Goal: Contribute content: Contribute content

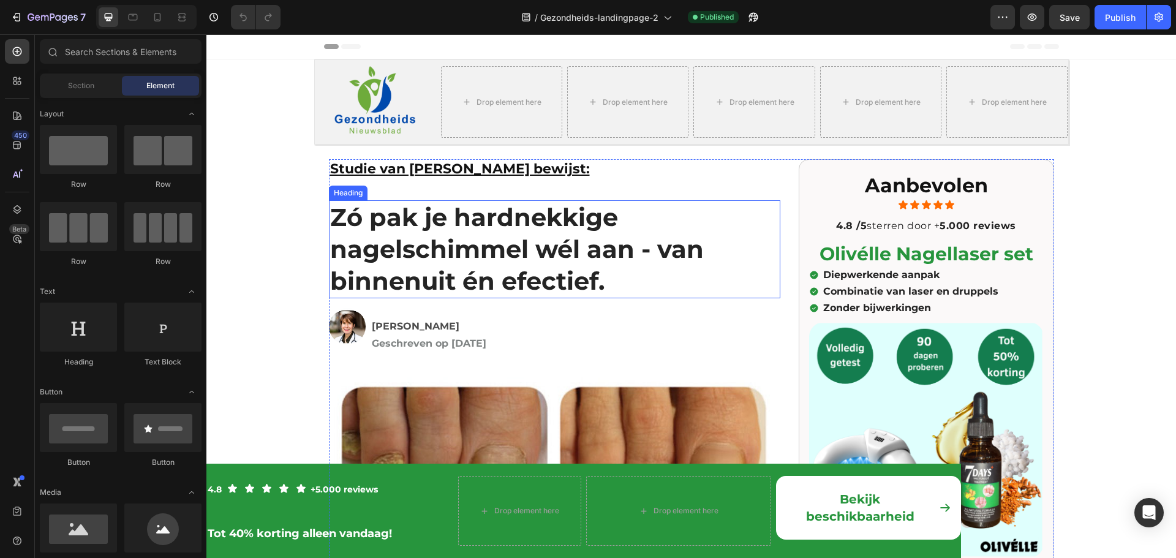
click at [504, 280] on h1 "Zó pak je hardnekkige nagelschimmel wél aan - van binnenuit én efectief." at bounding box center [555, 249] width 452 height 98
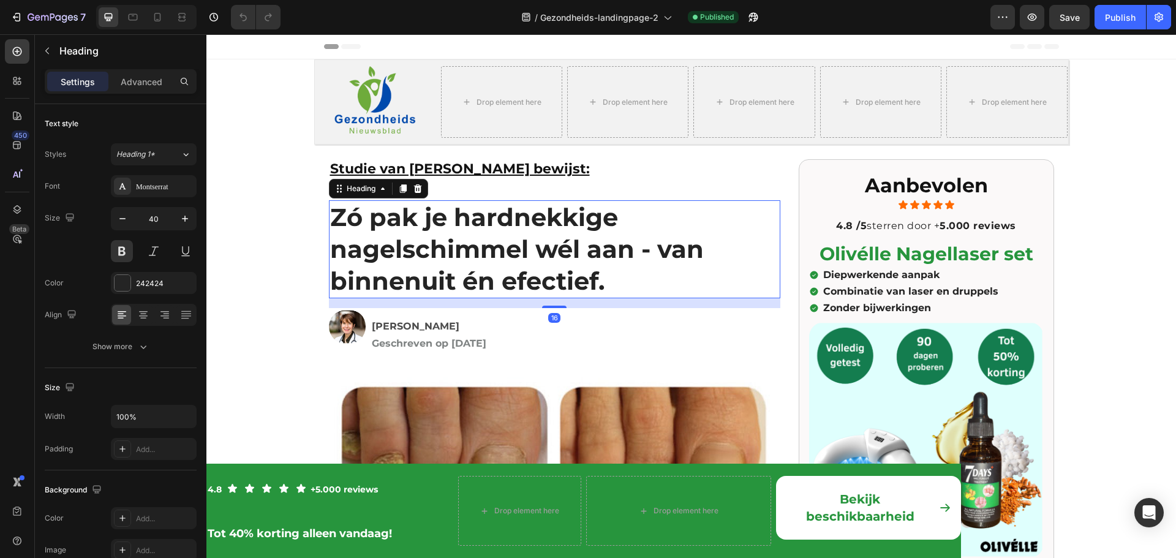
click at [469, 277] on h1 "Zó pak je hardnekkige nagelschimmel wél aan - van binnenuit én efectief." at bounding box center [555, 249] width 452 height 98
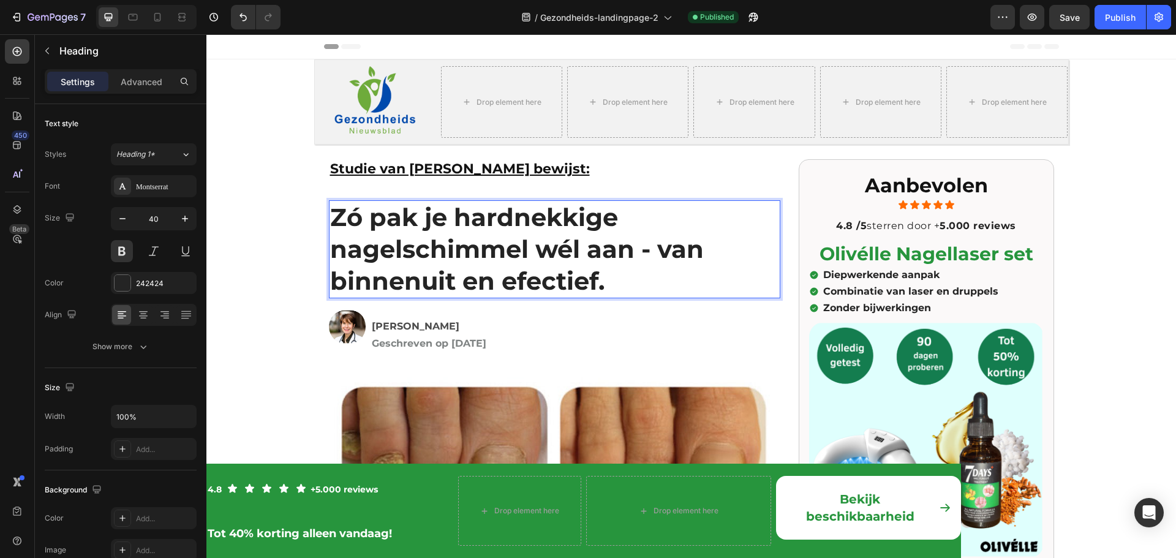
click at [523, 282] on p "Zó pak je hardnekkige nagelschimmel wél aan - van binnenuit en efectief." at bounding box center [554, 250] width 449 height 96
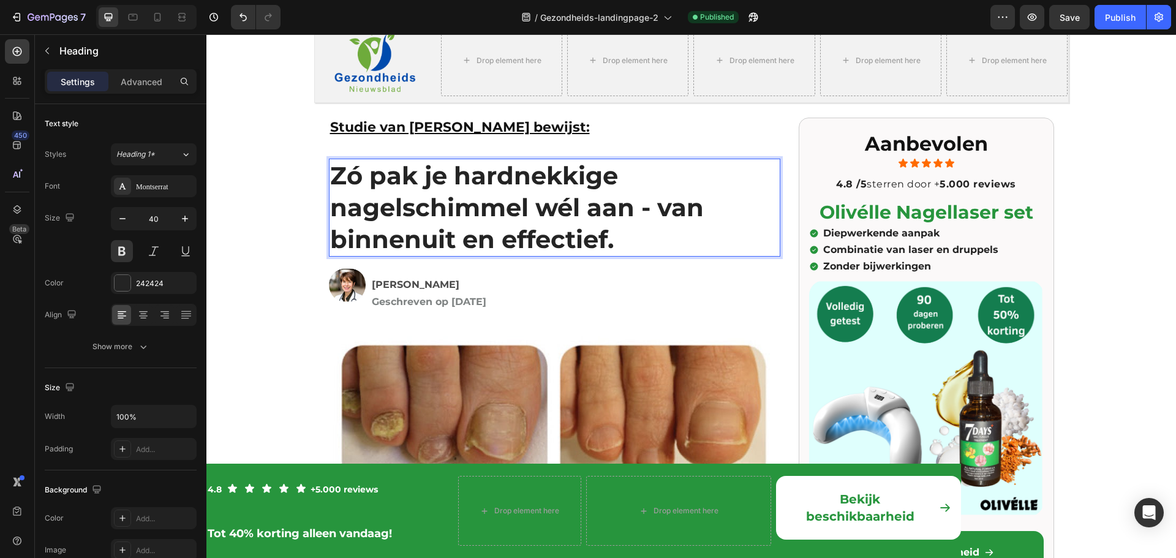
scroll to position [61, 0]
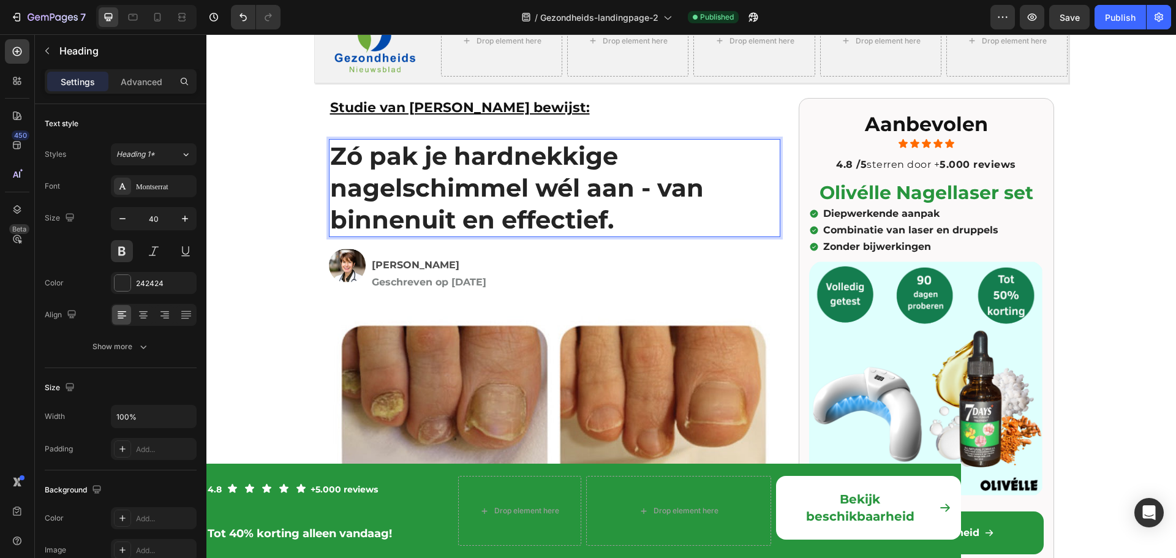
click at [567, 187] on p "Zó pak je hardnekkige nagelschimmel wél aan - van binnenuit en effectief." at bounding box center [554, 188] width 449 height 96
click at [354, 152] on p "Zó pak je hardnekkige nagelschimmel wél aan - van binnenuit en effectief." at bounding box center [554, 188] width 449 height 96
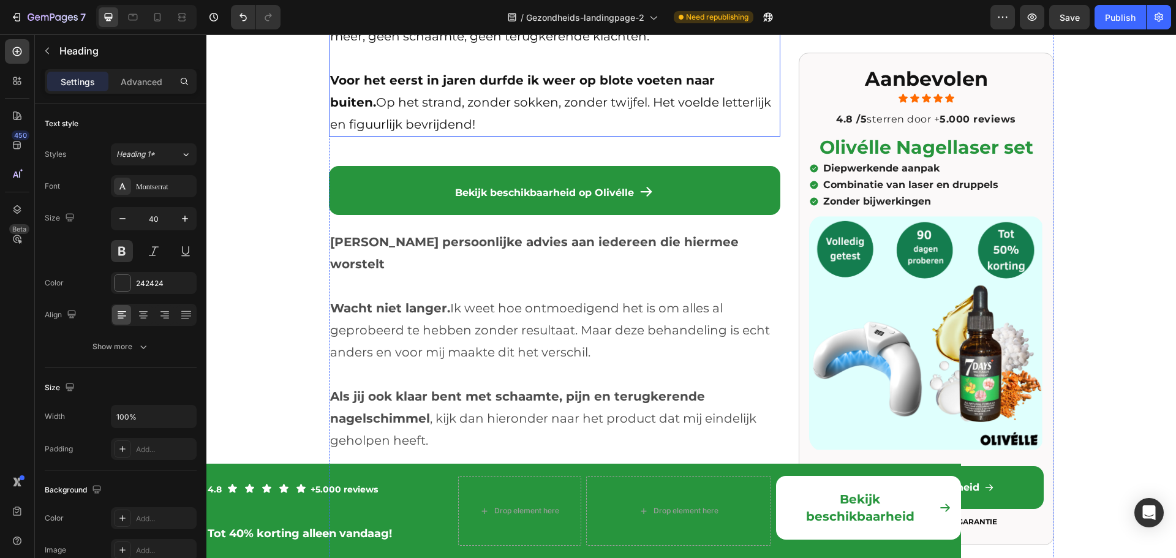
scroll to position [3003, 0]
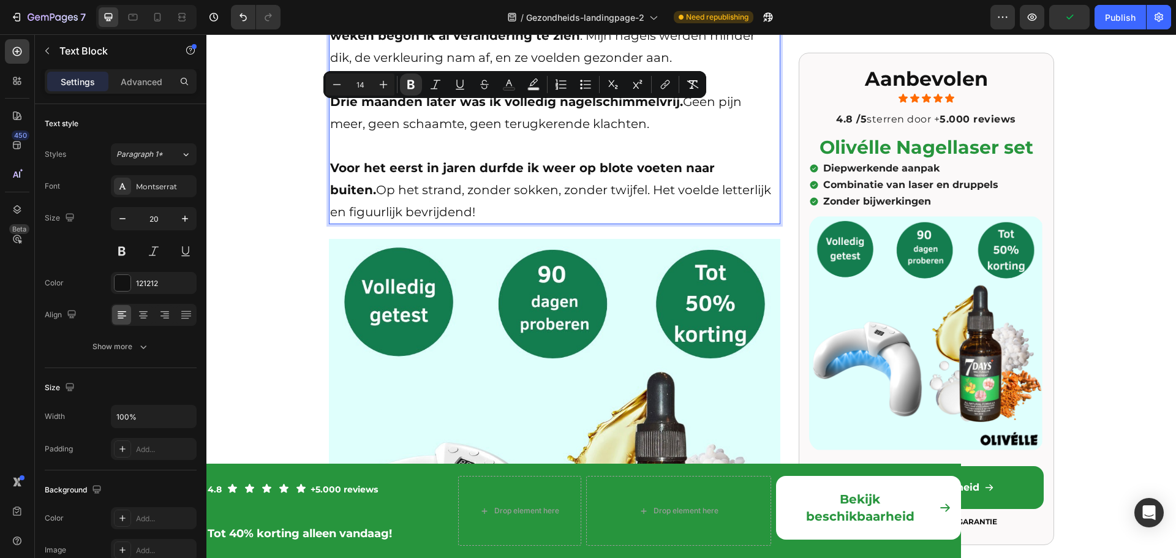
drag, startPoint x: 713, startPoint y: 108, endPoint x: 330, endPoint y: 110, distance: 383.5
click at [349, 69] on p "Ik gebruikte de set zoals aanbevolen. Twee maal per dag de voedende druppels, e…" at bounding box center [554, 24] width 449 height 88
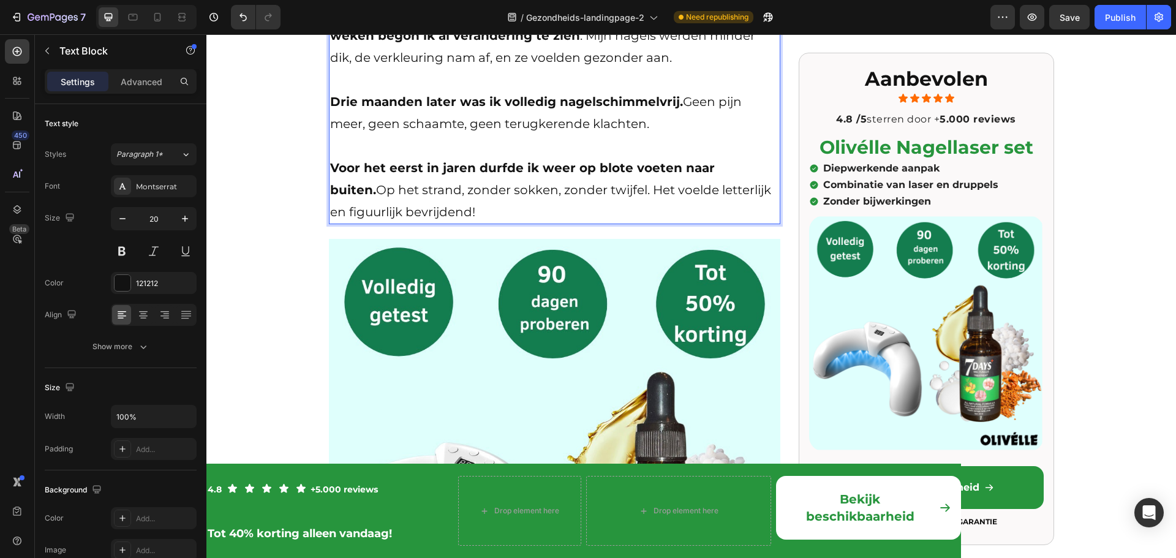
click at [365, 69] on p "Ik gebruikte de set zoals aanbevolen. Twee maal per dag de voedende druppels, e…" at bounding box center [554, 24] width 449 height 88
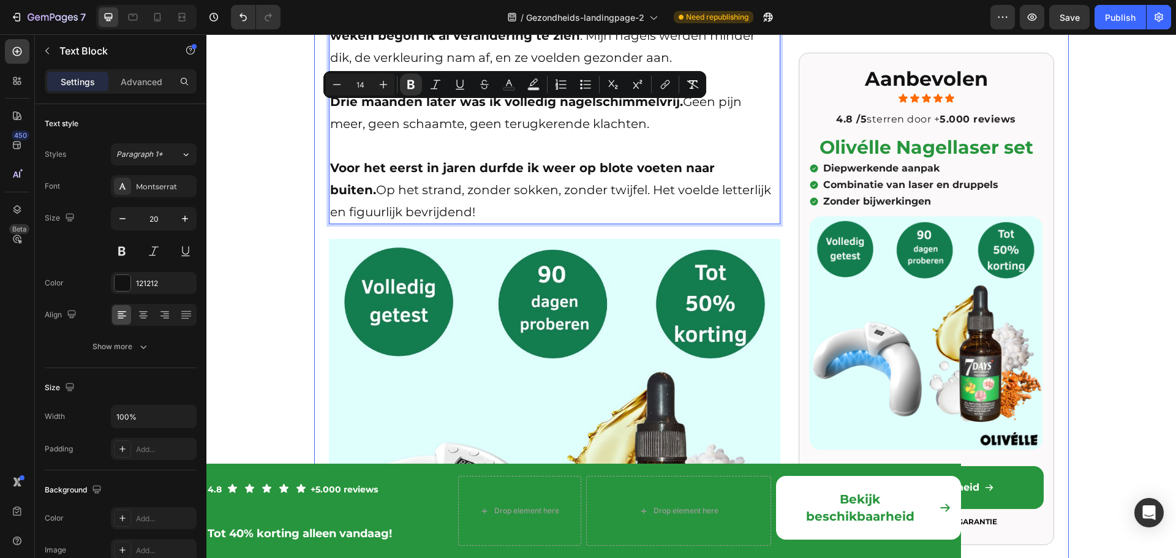
drag, startPoint x: 710, startPoint y: 107, endPoint x: 316, endPoint y: 114, distance: 394.0
click at [316, 114] on div "Studie van Wolters Kluwer bewijst: Heading Zo pak je hardnekkige nagelschimmel …" at bounding box center [691, 332] width 755 height 6378
click at [385, 85] on icon "Editor contextual toolbar" at bounding box center [384, 85] width 8 height 8
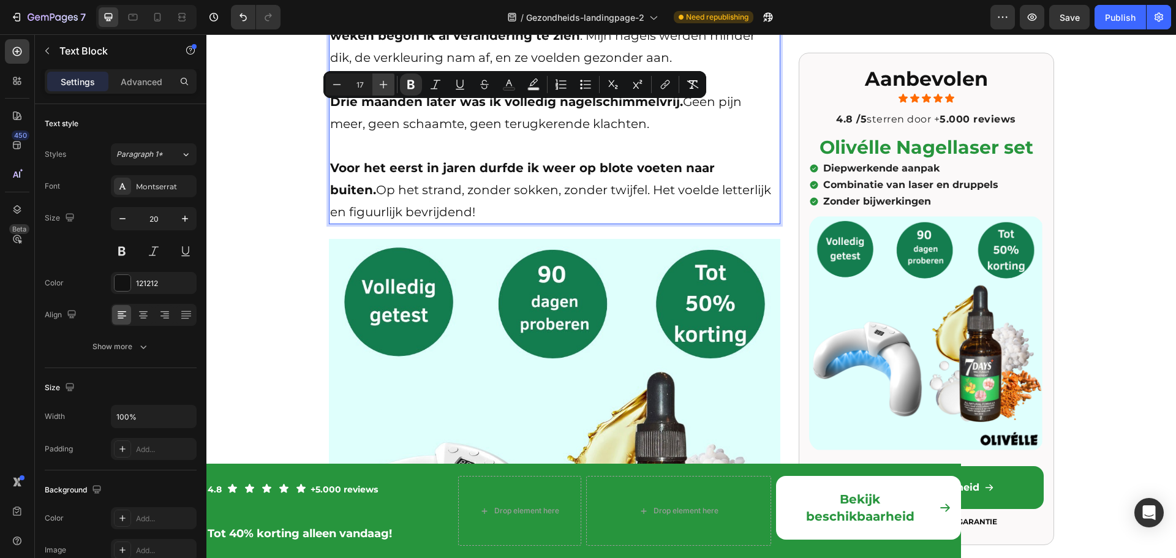
click at [385, 85] on icon "Editor contextual toolbar" at bounding box center [384, 85] width 8 height 8
type input "20"
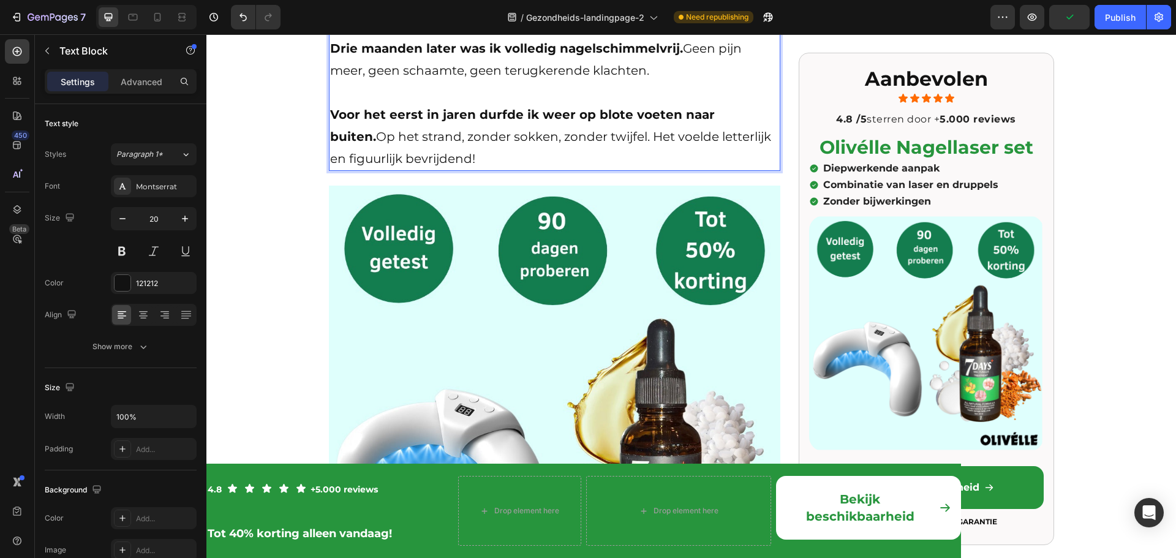
scroll to position [2942, 0]
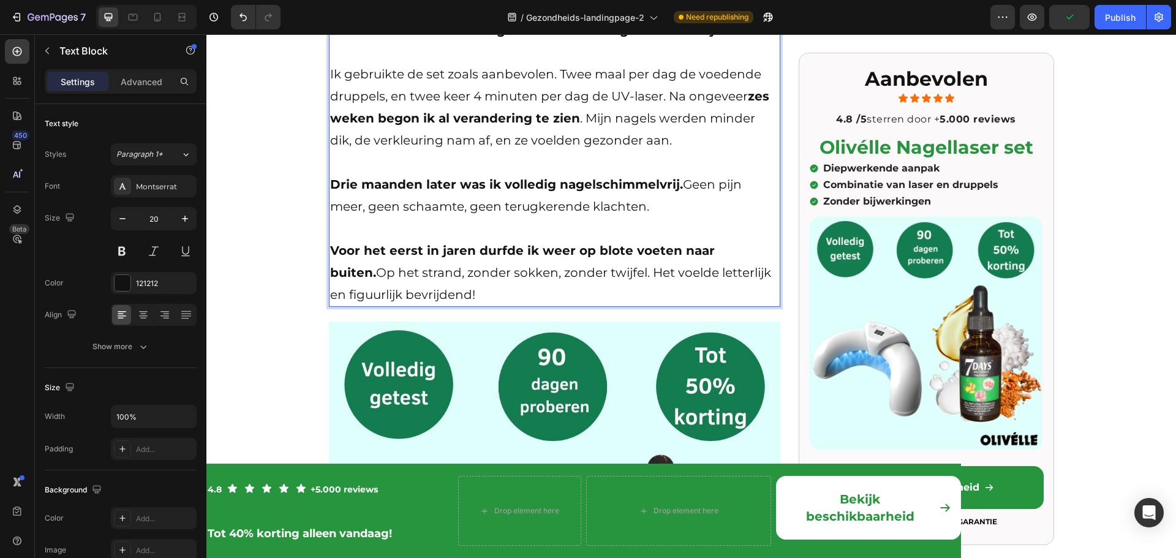
click at [354, 37] on strong "Na 3 maanden: schone nagels en een nieuw gevoel van vrijheid" at bounding box center [536, 30] width 413 height 15
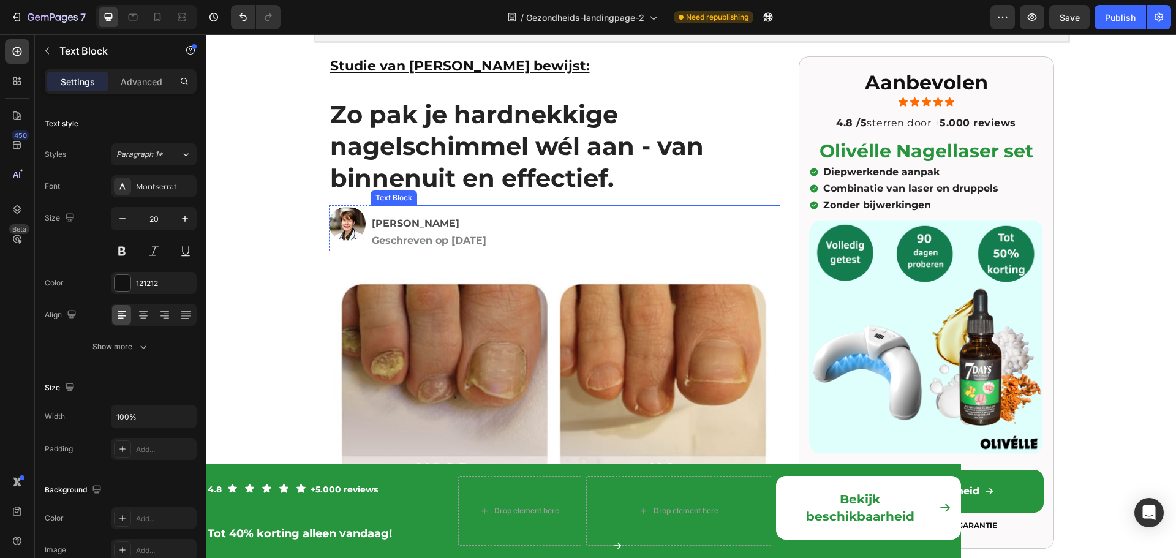
scroll to position [0, 0]
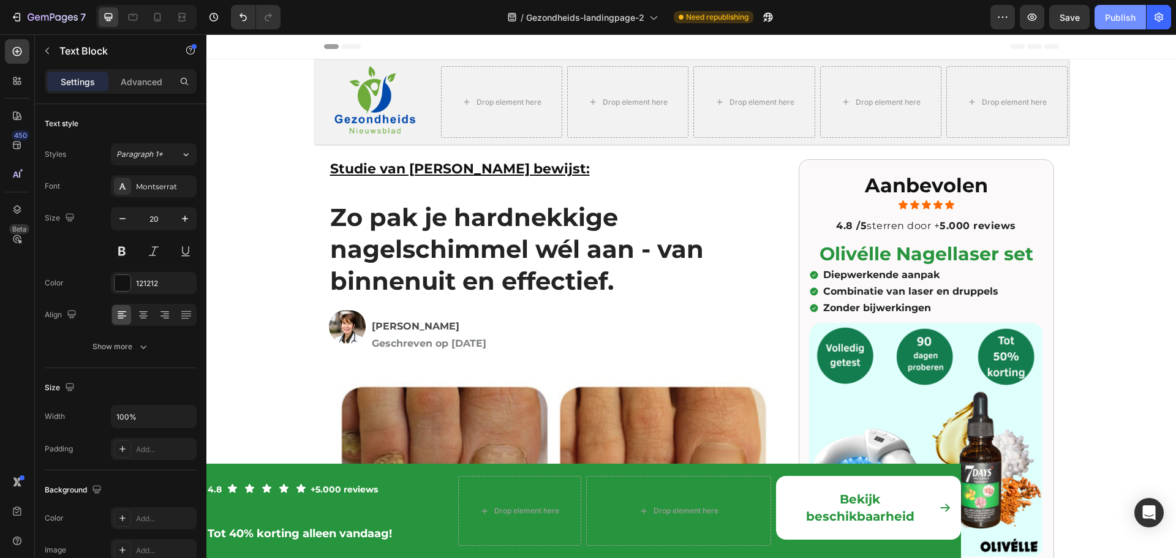
click at [1124, 26] on button "Publish" at bounding box center [1120, 17] width 51 height 25
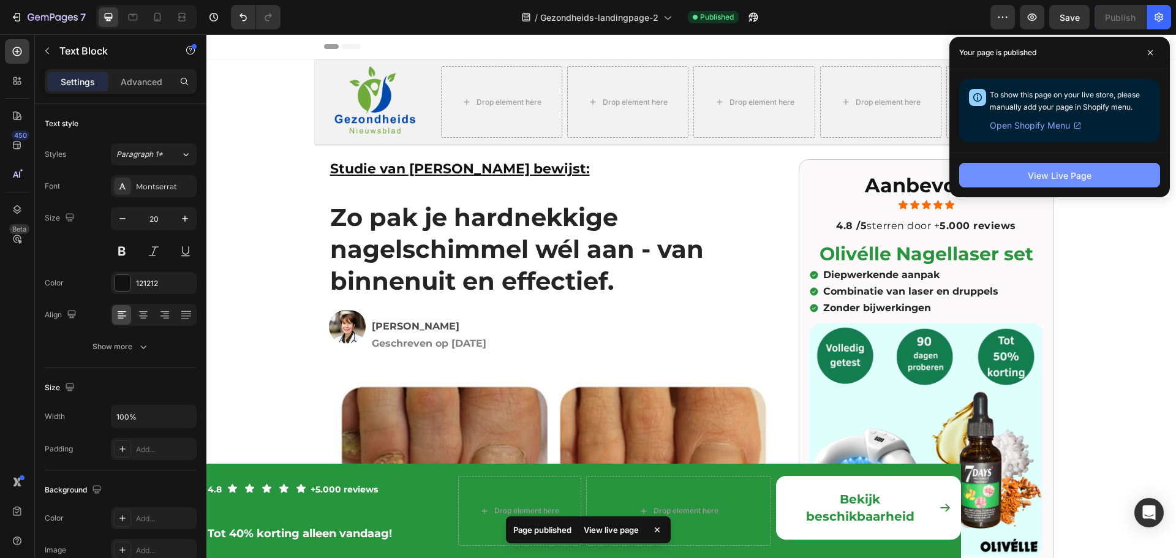
click at [1040, 180] on div "View Live Page" at bounding box center [1060, 175] width 64 height 13
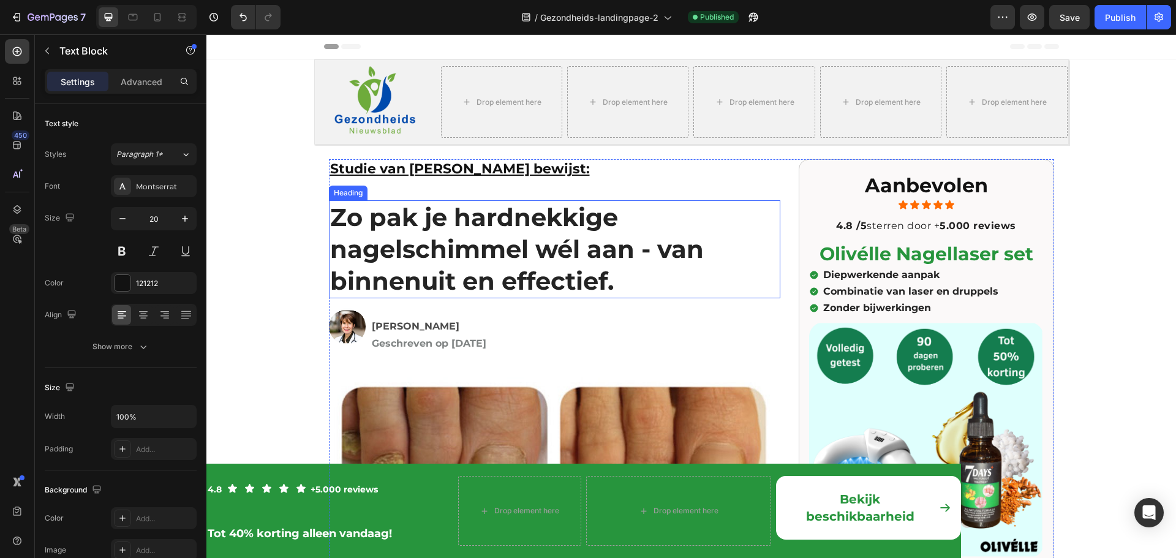
click at [651, 247] on p "Zo pak je hardnekkige nagelschimmel wél aan - van binnenuit en effectief." at bounding box center [554, 250] width 449 height 96
click at [665, 251] on p "Zo pak je hardnekkige nagelschimmel wél aan - van binnenuit en effectief." at bounding box center [554, 250] width 449 height 96
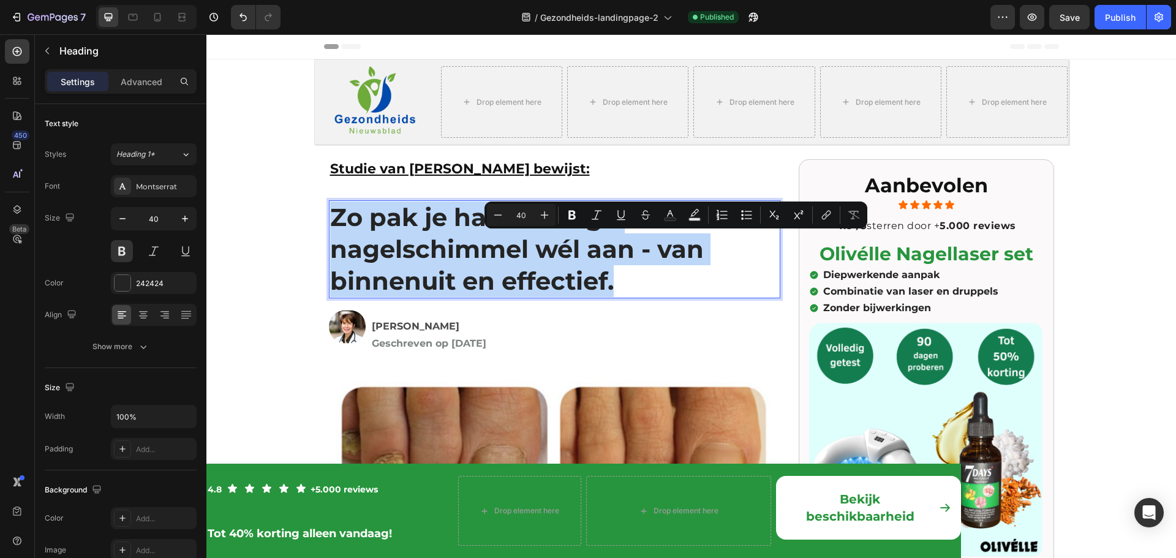
click at [665, 251] on p "Zo pak je hardnekkige nagelschimmel wél aan - van binnenuit en effectief." at bounding box center [554, 250] width 449 height 96
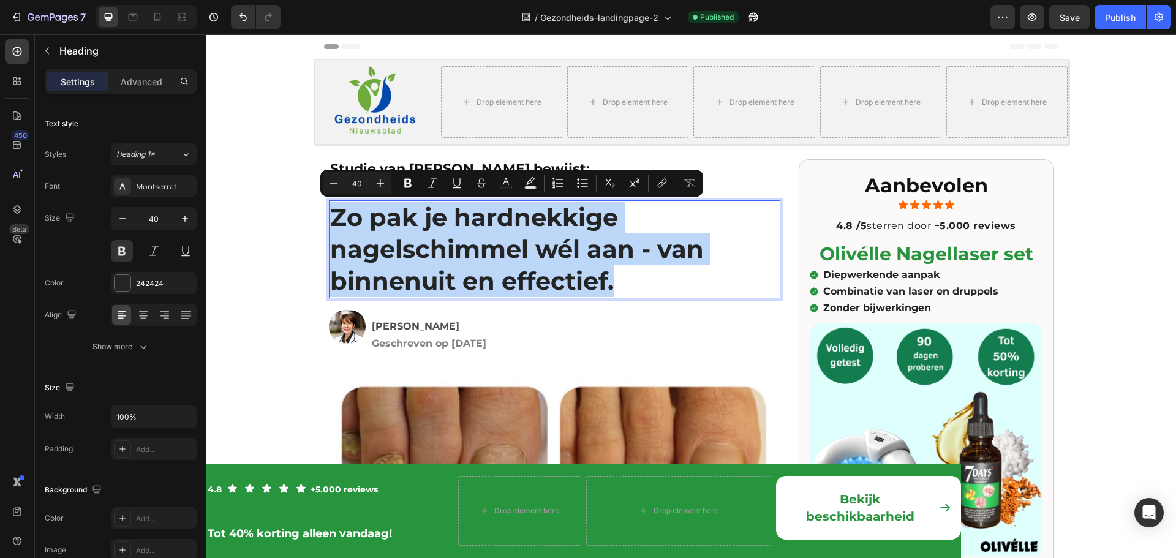
click at [665, 251] on p "Zo pak je hardnekkige nagelschimmel wél aan - van binnenuit en effectief." at bounding box center [554, 250] width 449 height 96
click at [725, 248] on p "Zo pak je hardnekkige nagelschimmel wél aan - van binnenuit en effectief." at bounding box center [554, 250] width 449 height 96
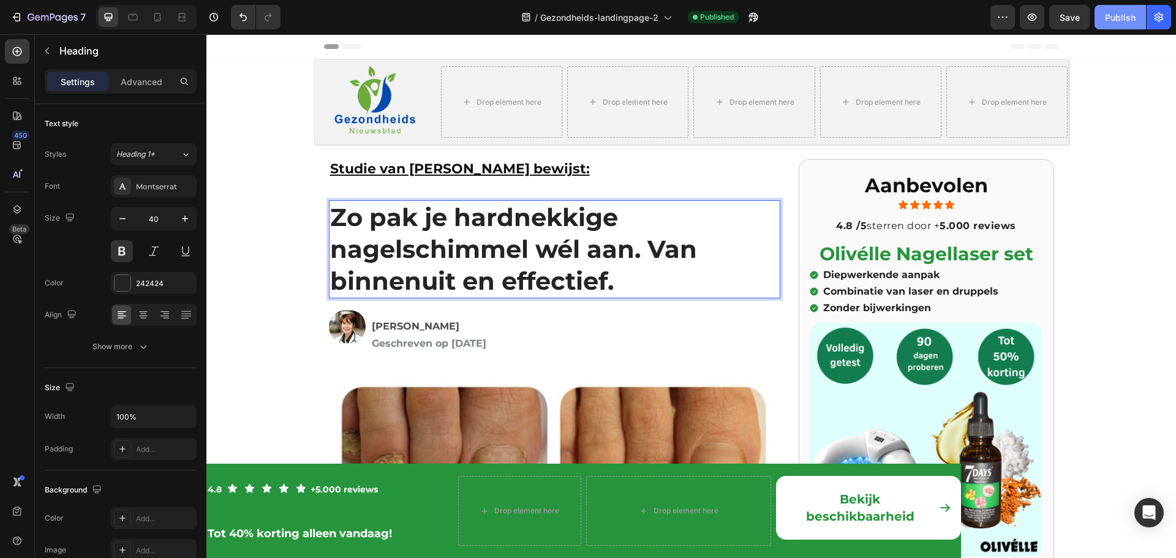
click at [1115, 18] on div "Publish" at bounding box center [1120, 17] width 31 height 13
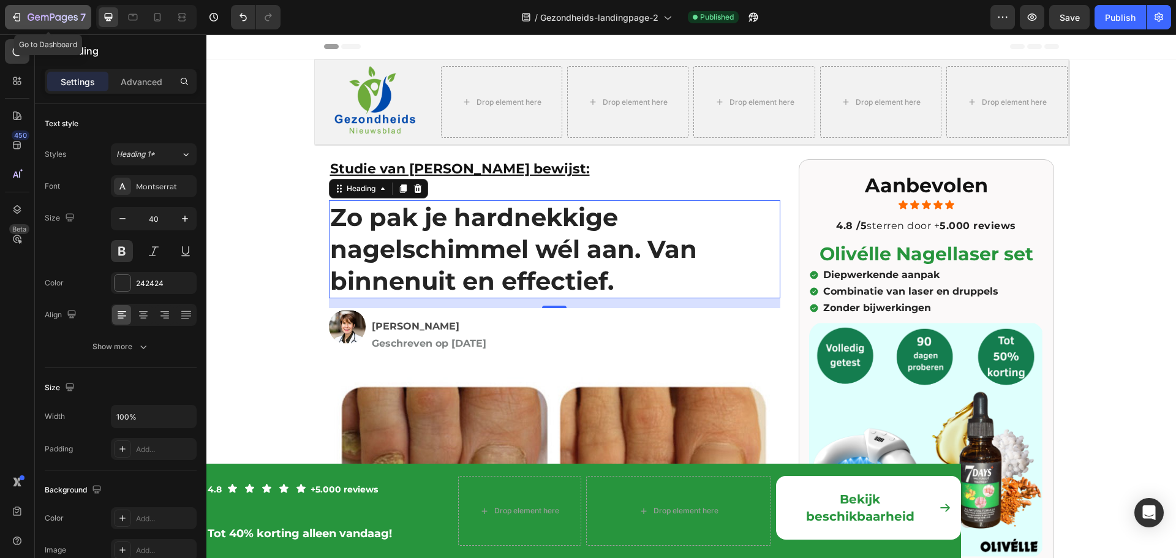
click at [21, 14] on icon "button" at bounding box center [16, 17] width 12 height 12
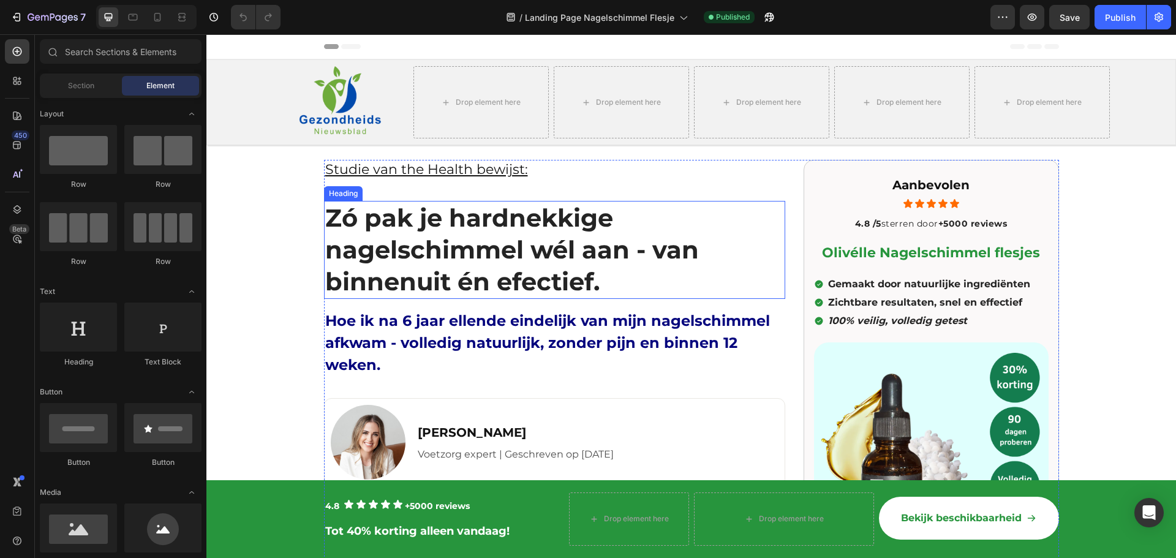
click at [467, 282] on h1 "Zó pak je hardnekkige nagelschimmel wél aan - van binnenuit én efectief." at bounding box center [554, 250] width 461 height 98
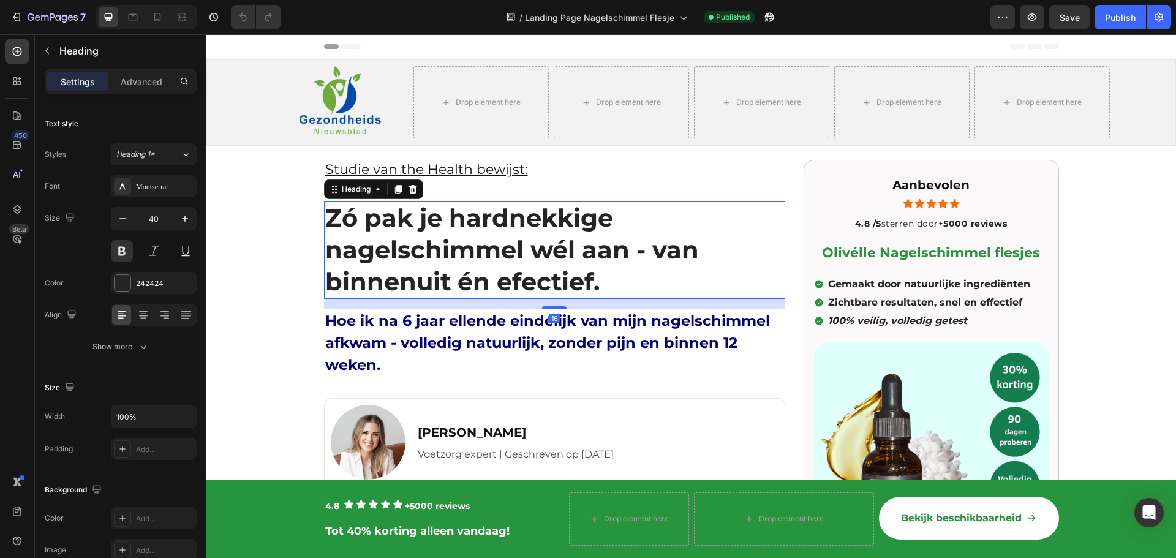
click at [477, 255] on h1 "Zó pak je hardnekkige nagelschimmel wél aan - van binnenuit én efectief." at bounding box center [554, 250] width 461 height 98
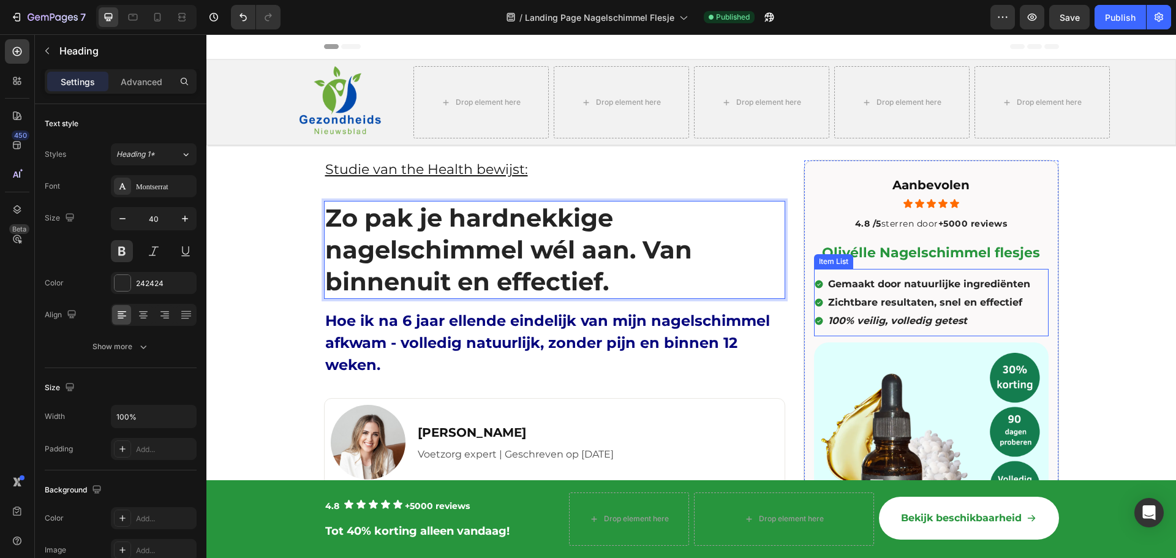
click at [906, 317] on strong "100% veilig, volledig getest" at bounding box center [897, 321] width 139 height 12
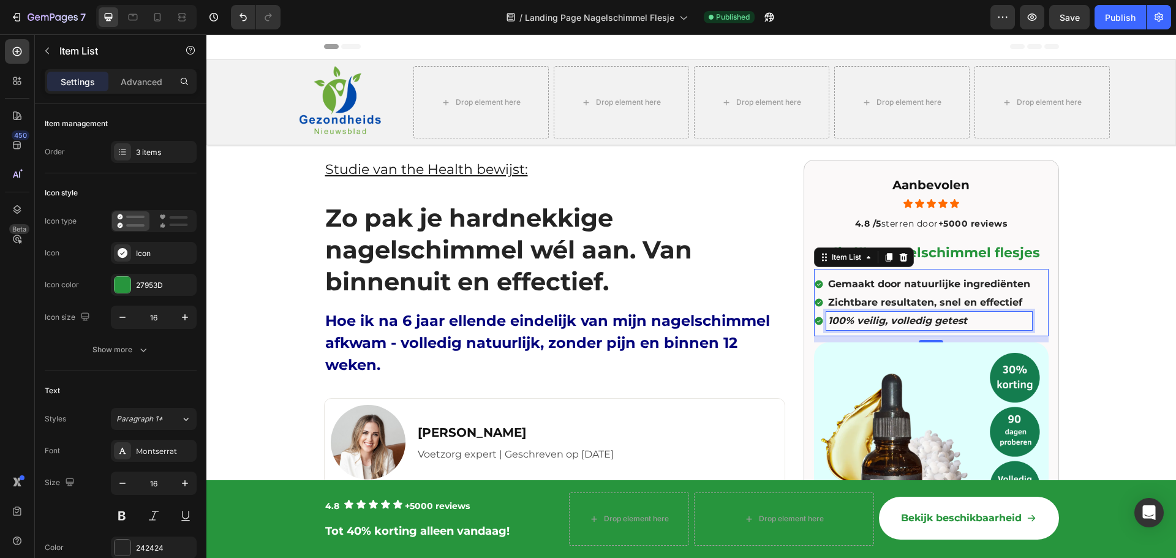
click at [948, 319] on strong "100% veilig, volledig getest" at bounding box center [897, 321] width 139 height 12
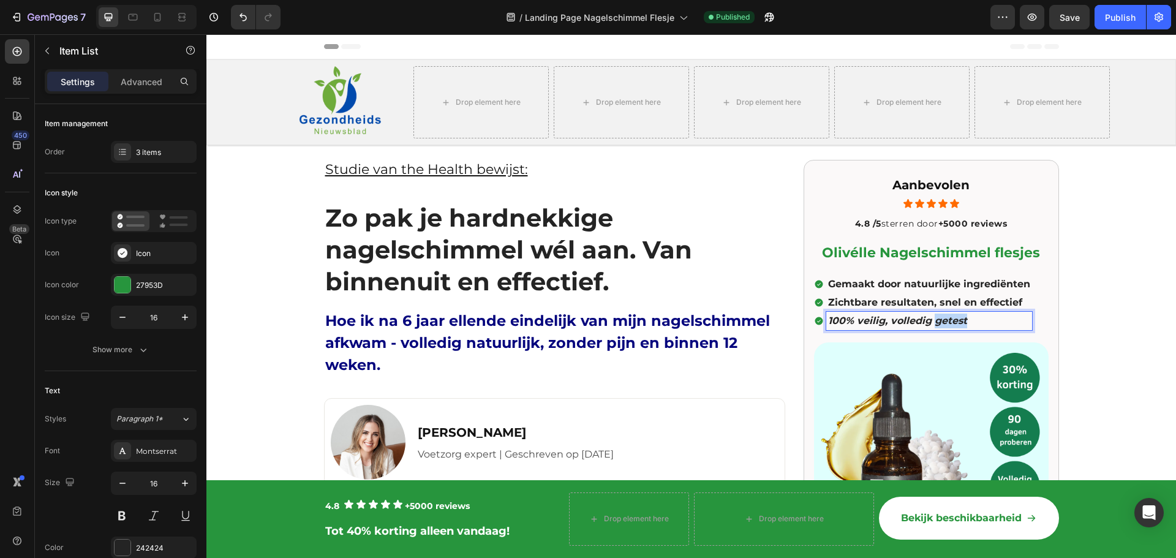
click at [948, 319] on strong "100% veilig, volledig getest" at bounding box center [897, 321] width 139 height 12
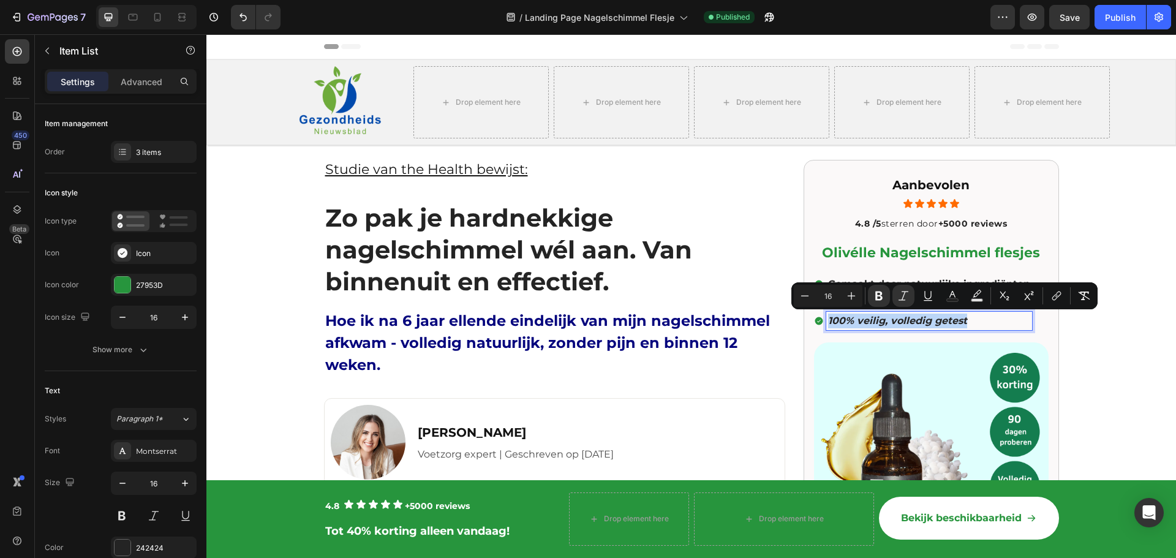
click at [948, 319] on strong "100% veilig, volledig getest" at bounding box center [897, 321] width 139 height 12
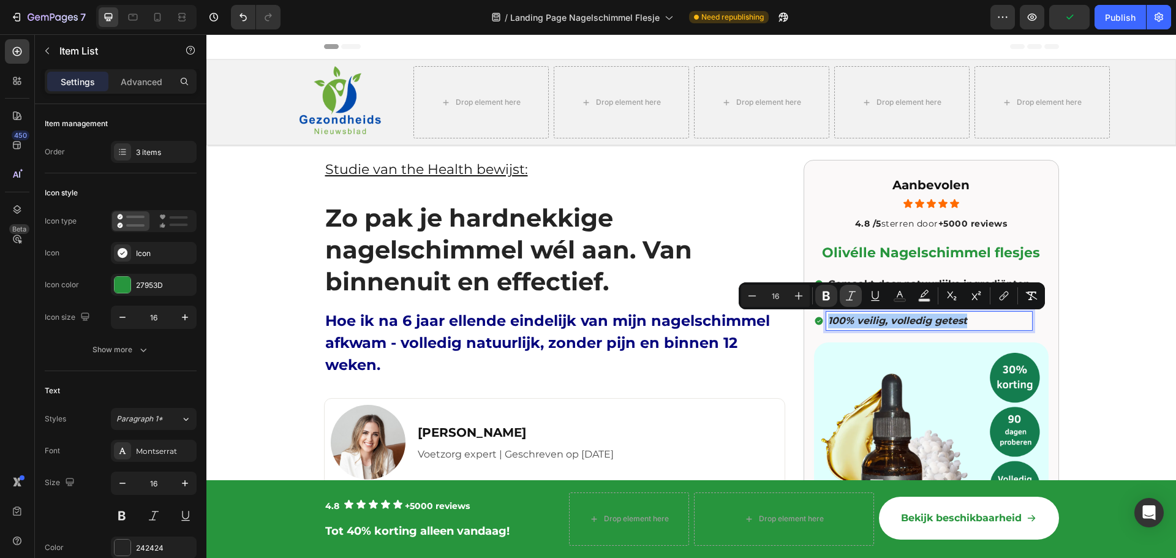
click at [857, 297] on icon "Editor contextual toolbar" at bounding box center [851, 296] width 12 height 12
click at [966, 321] on p "100% veilig, volledig getest" at bounding box center [929, 321] width 202 height 15
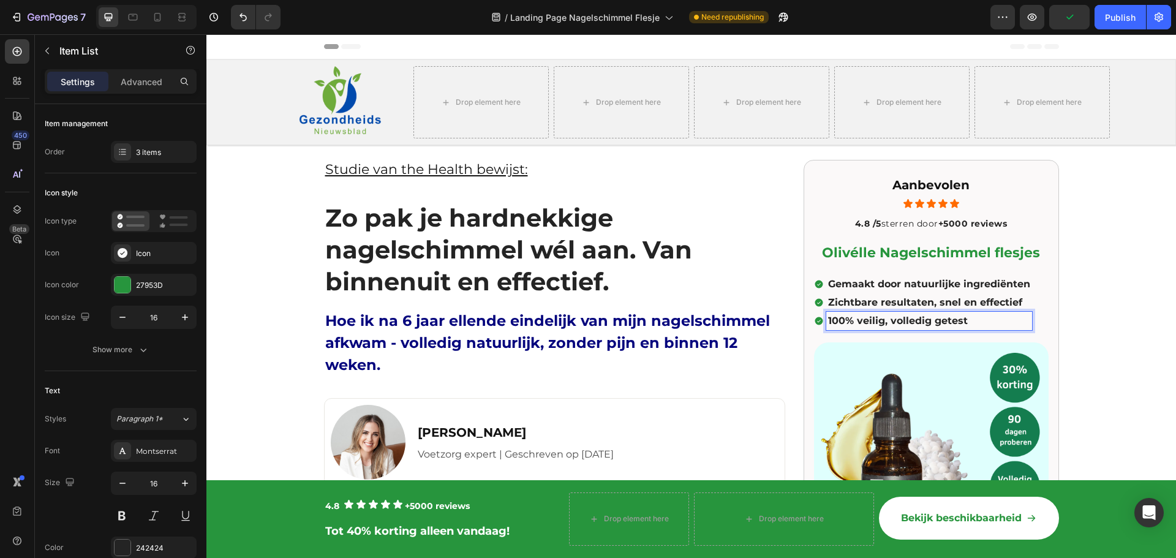
click at [961, 303] on strong "Zichtbare resultaten, snel en effectief" at bounding box center [925, 303] width 194 height 12
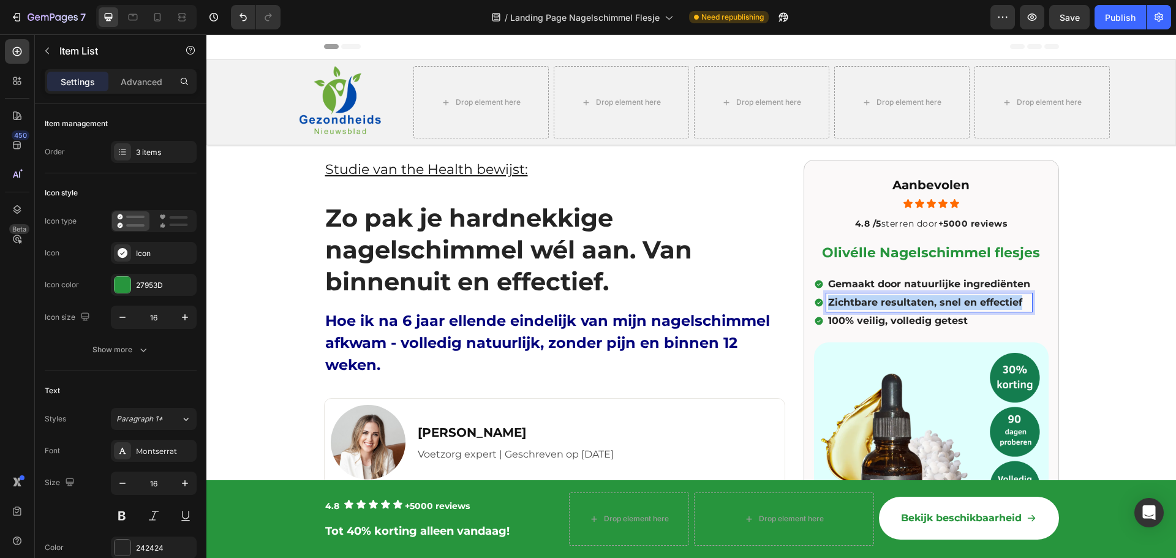
click at [961, 303] on strong "Zichtbare resultaten, snel en effectief" at bounding box center [925, 303] width 194 height 12
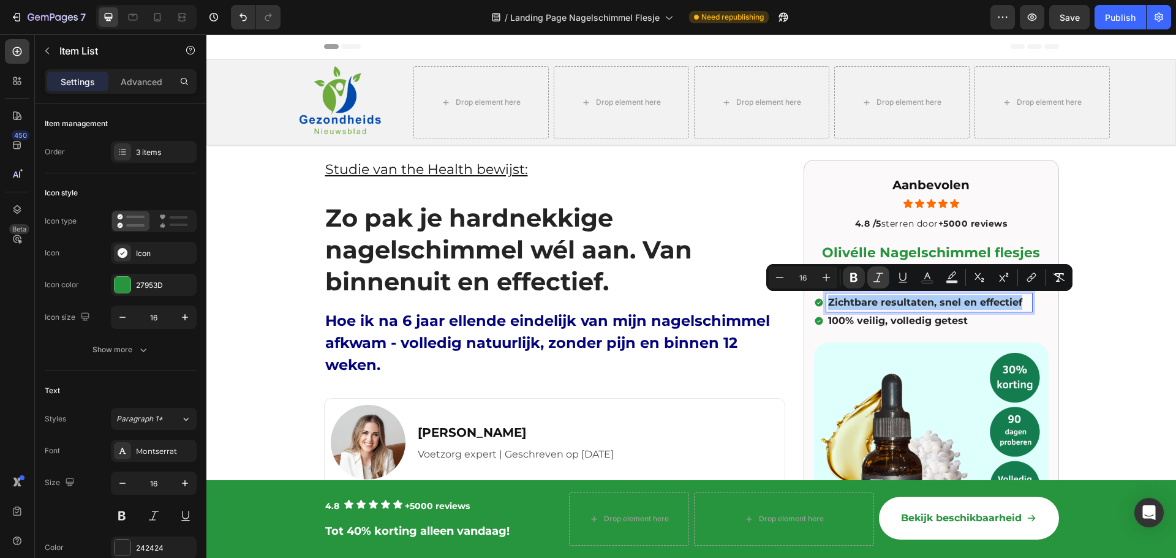
click at [882, 276] on icon "Editor contextual toolbar" at bounding box center [878, 277] width 12 height 12
click at [901, 302] on strong "Zichtbare resultaten, snel en effectief" at bounding box center [924, 303] width 193 height 12
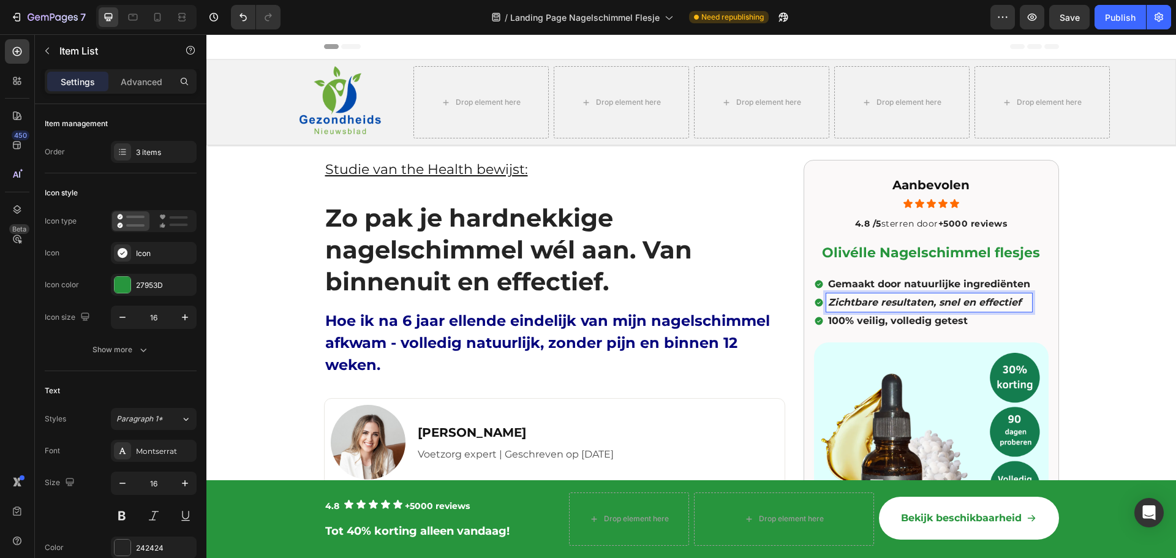
click at [901, 302] on strong "Zichtbare resultaten, snel en effectief" at bounding box center [924, 303] width 193 height 12
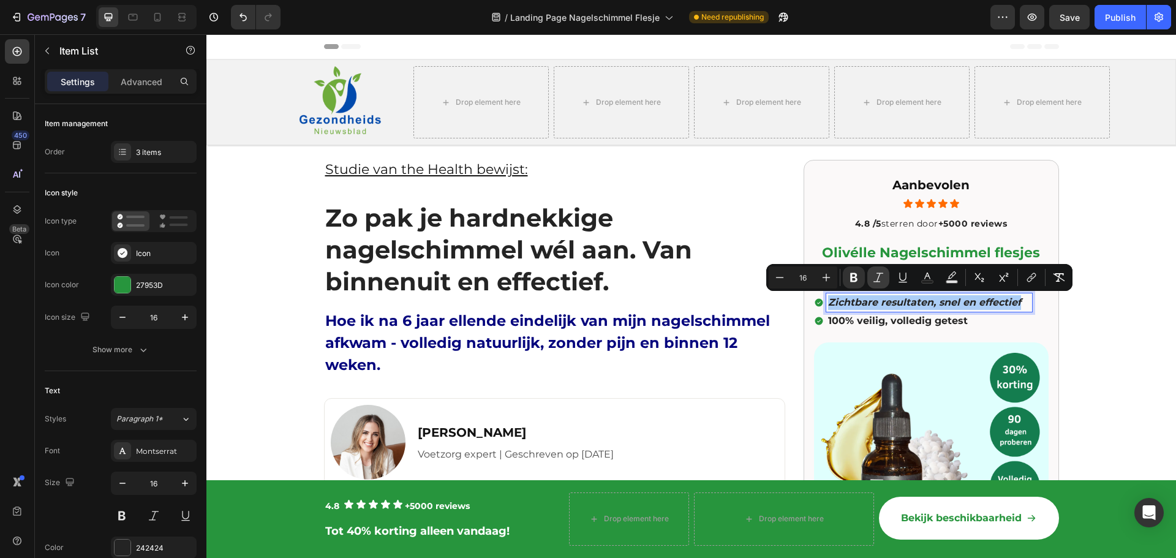
click at [881, 276] on icon "Editor contextual toolbar" at bounding box center [878, 277] width 12 height 12
click at [900, 308] on strong "Zichtbare resultaten, snel en effectief" at bounding box center [925, 303] width 194 height 12
click at [939, 336] on div "Aanbevolen Heading Icon Icon Icon Icon Icon Icon List 4.8 /5 sterren door +5000…" at bounding box center [931, 415] width 235 height 480
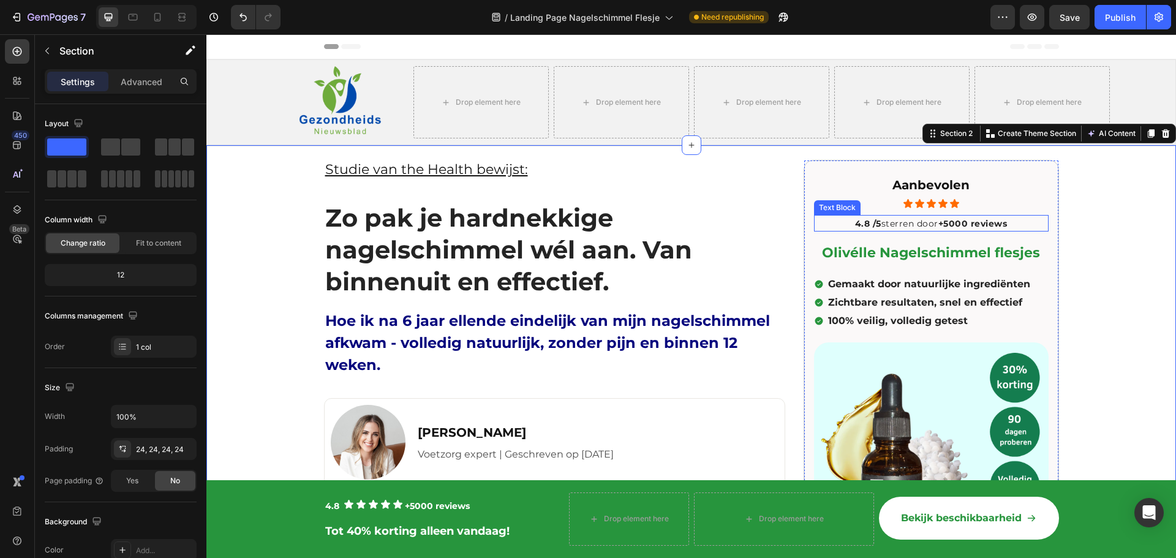
click at [973, 226] on strong "+5000 reviews" at bounding box center [973, 223] width 69 height 11
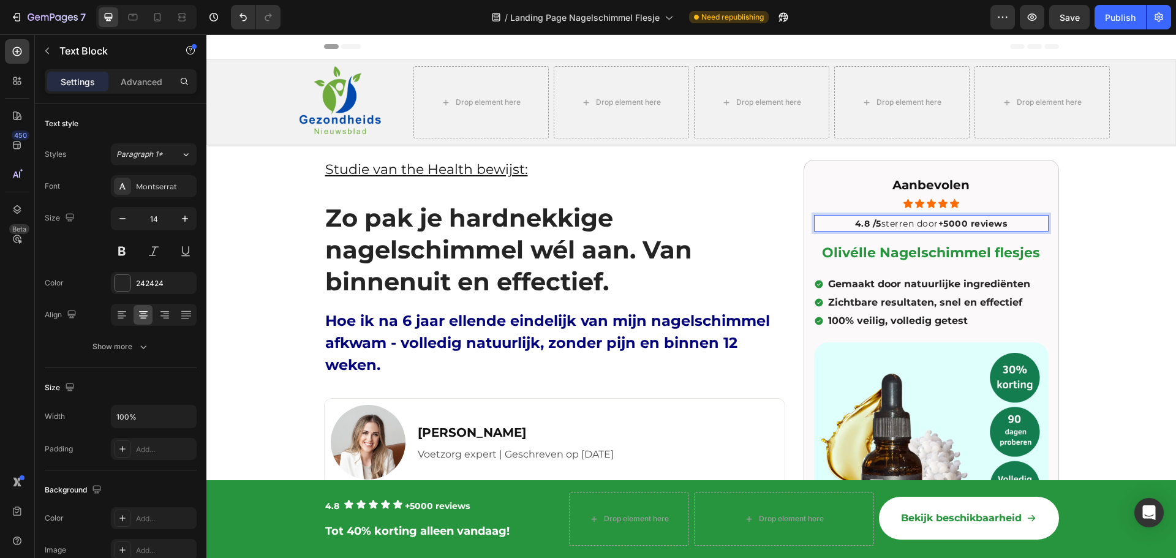
click at [962, 224] on strong "+5000 reviews" at bounding box center [973, 223] width 69 height 11
click at [964, 224] on strong "+5000 reviews" at bounding box center [973, 223] width 69 height 11
click at [958, 222] on strong "+5000 reviews" at bounding box center [973, 223] width 69 height 11
click at [957, 220] on span "5387" at bounding box center [957, 224] width 24 height 12
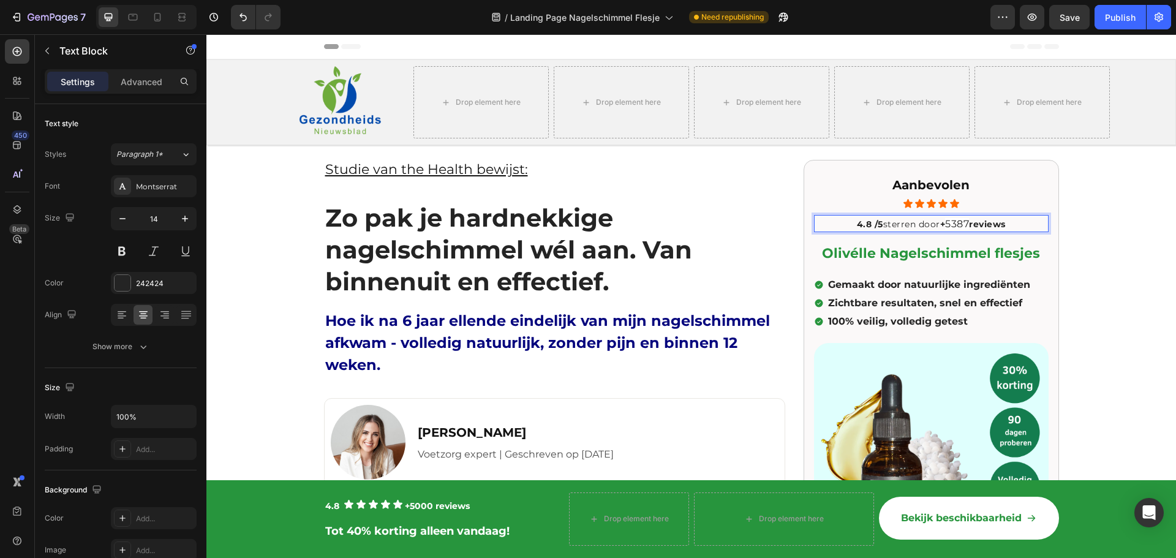
click at [957, 220] on span "5387" at bounding box center [957, 224] width 24 height 12
click at [984, 230] on p "4.8 /5 sterren door + 5387 reviews" at bounding box center [931, 223] width 232 height 13
click at [955, 200] on icon at bounding box center [955, 204] width 10 height 10
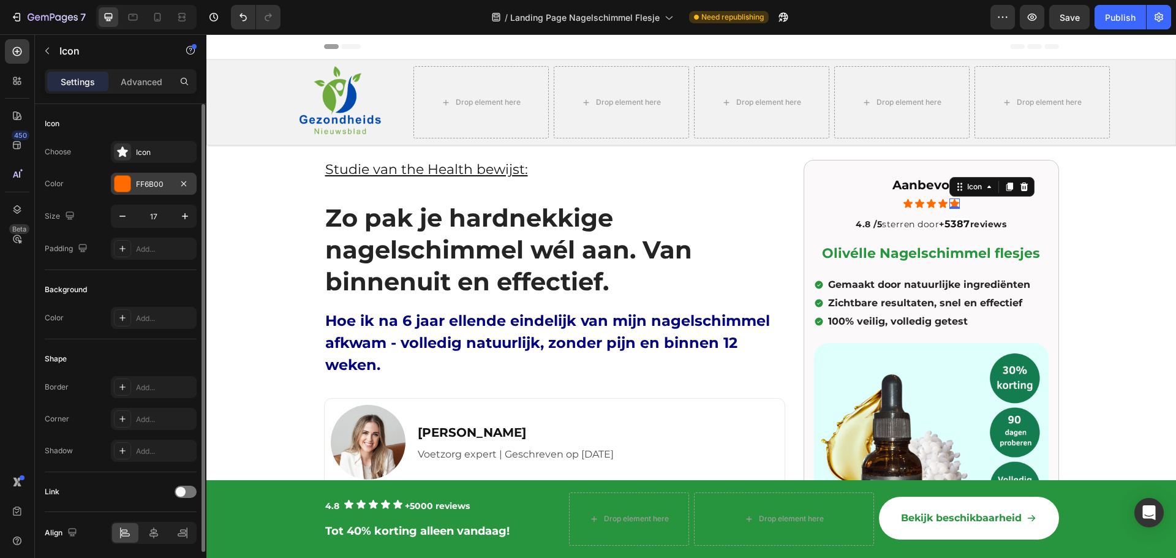
click at [132, 180] on div "FF6B00" at bounding box center [154, 184] width 86 height 22
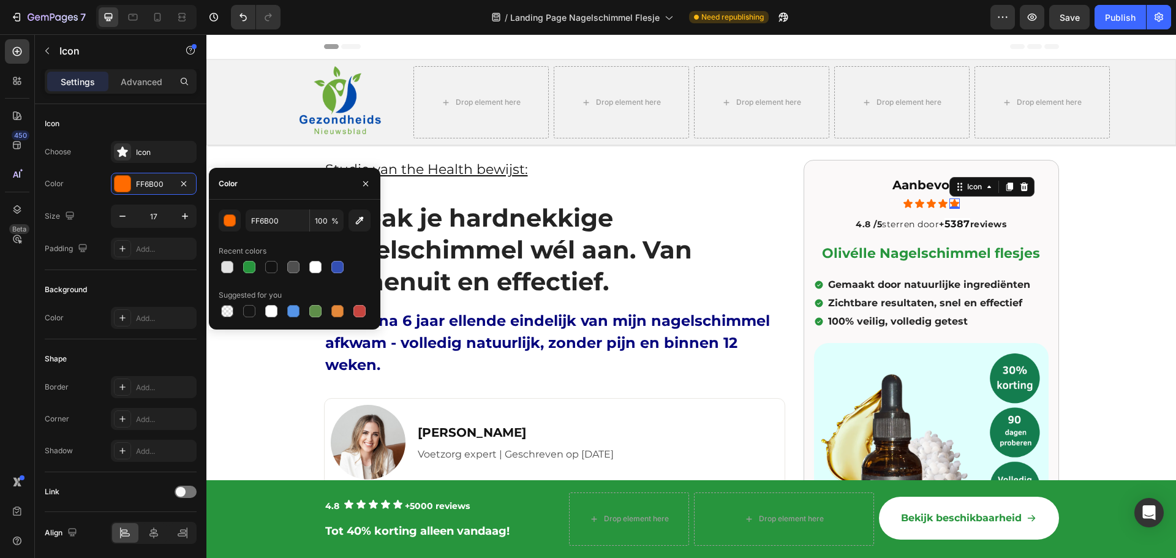
click at [240, 267] on div at bounding box center [295, 267] width 152 height 17
click at [246, 267] on div at bounding box center [249, 267] width 12 height 12
type input "27953D"
click at [939, 200] on icon at bounding box center [943, 203] width 9 height 9
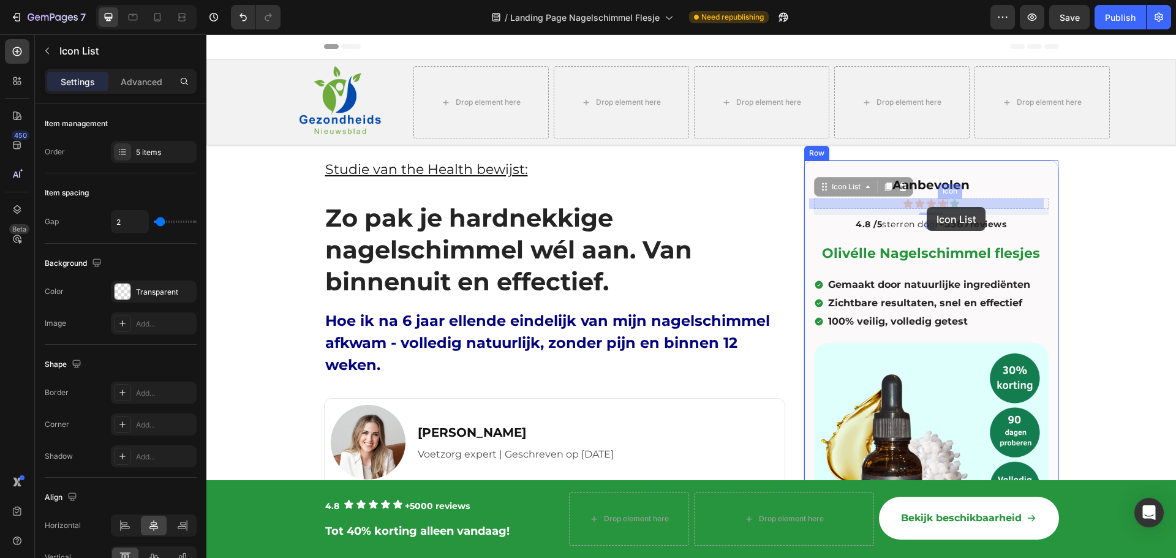
drag, startPoint x: 874, startPoint y: 205, endPoint x: 923, endPoint y: 206, distance: 49.0
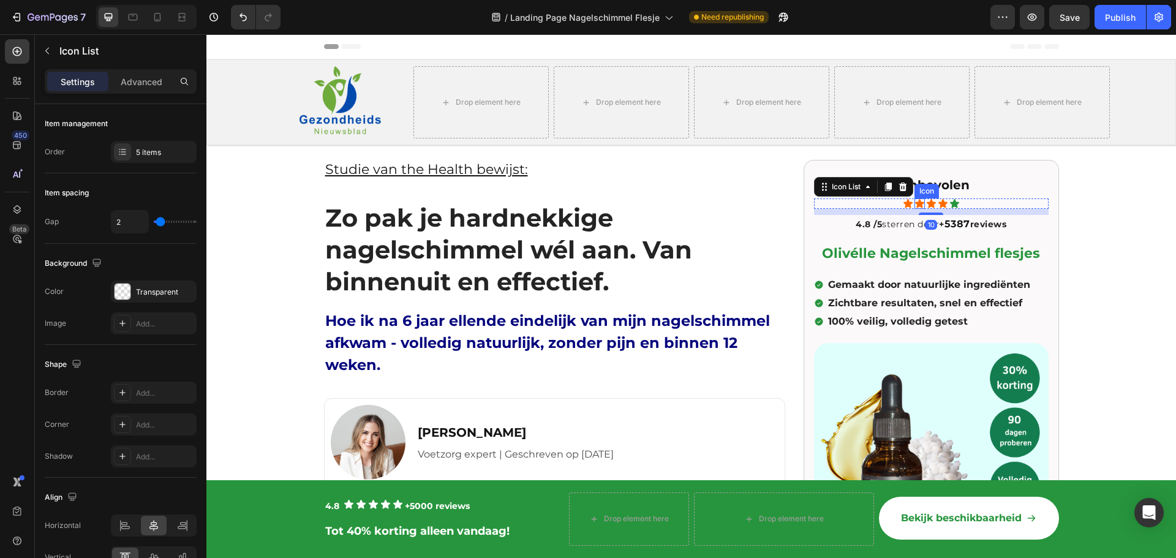
click at [915, 200] on icon at bounding box center [920, 204] width 10 height 10
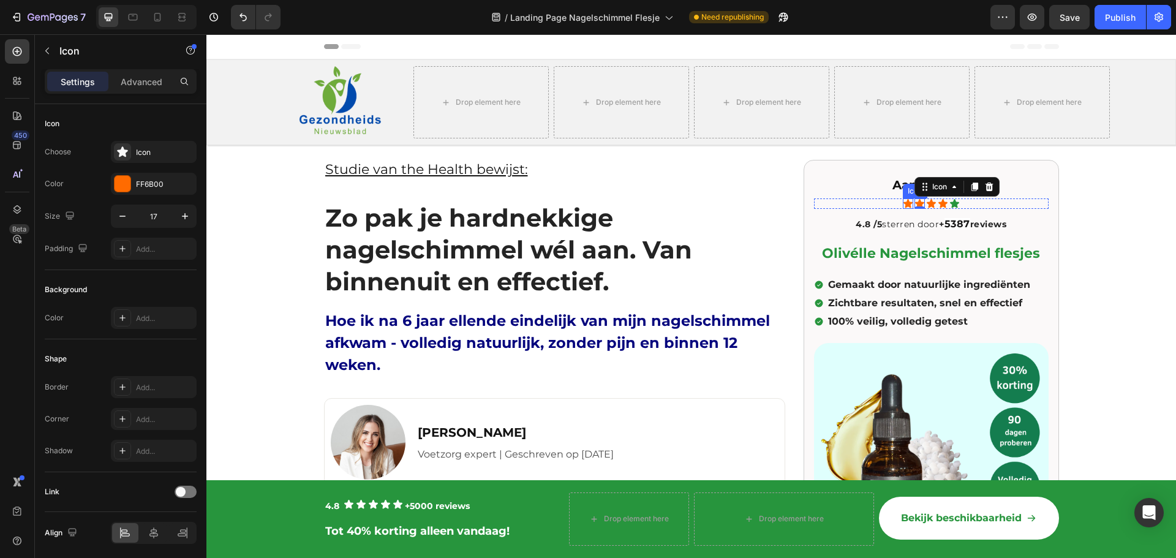
click at [893, 200] on div "Icon Icon 0 Icon Icon Icon" at bounding box center [931, 204] width 235 height 10
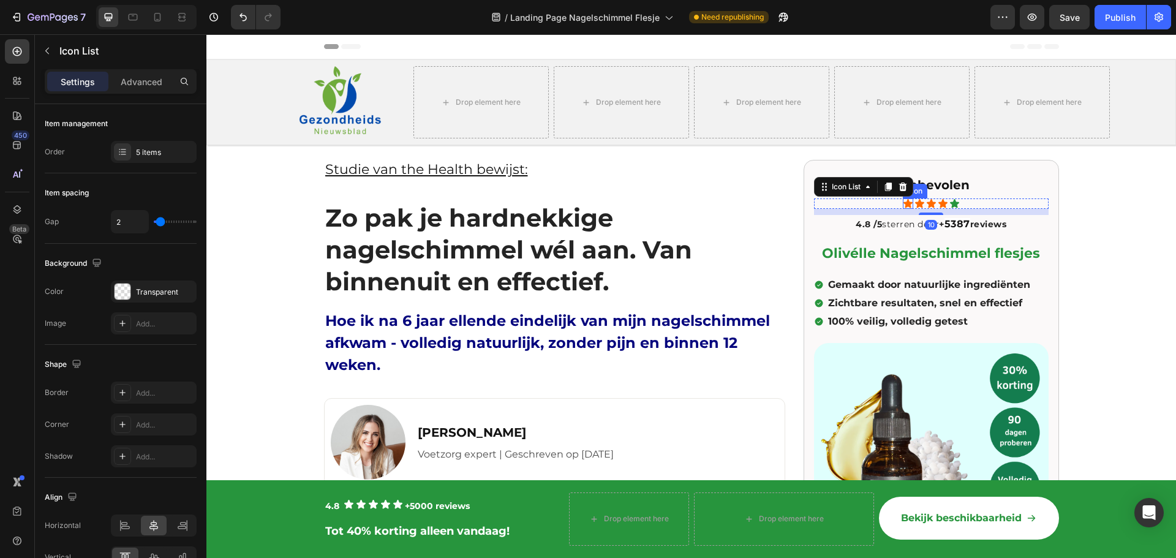
click at [908, 201] on icon at bounding box center [908, 204] width 10 height 10
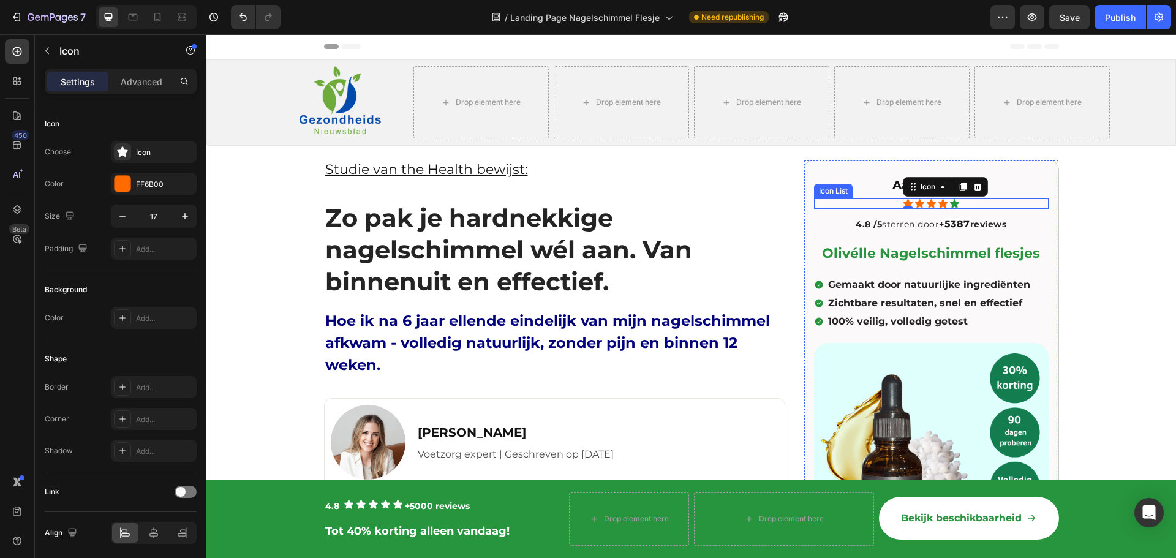
click at [875, 201] on div "Icon 0 Icon Icon Icon Icon" at bounding box center [931, 204] width 235 height 10
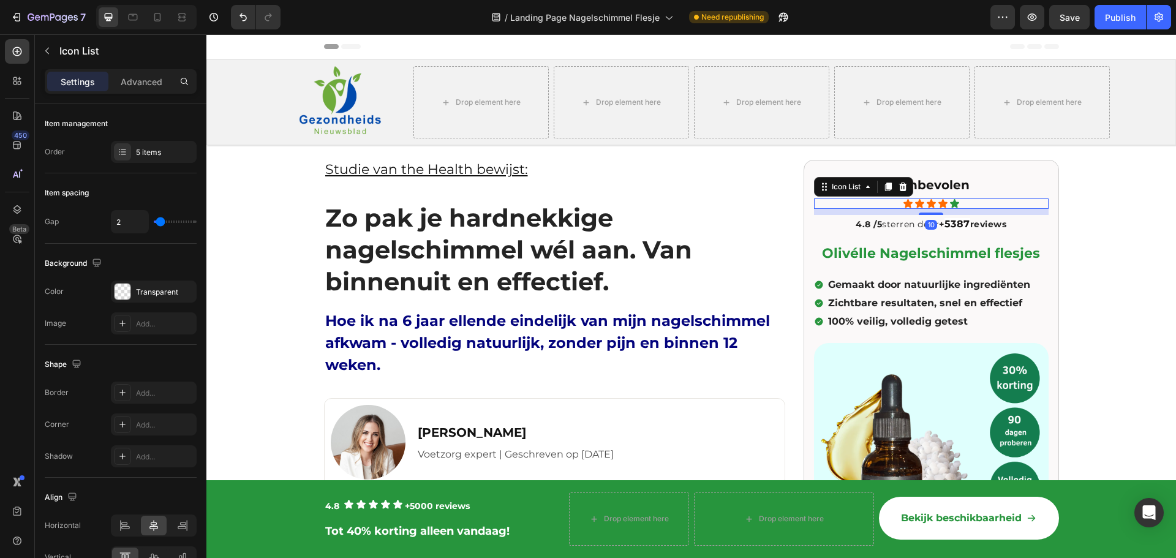
click at [987, 202] on div "Icon Icon Icon Icon Icon" at bounding box center [931, 204] width 235 height 10
drag, startPoint x: 987, startPoint y: 202, endPoint x: 966, endPoint y: 204, distance: 20.9
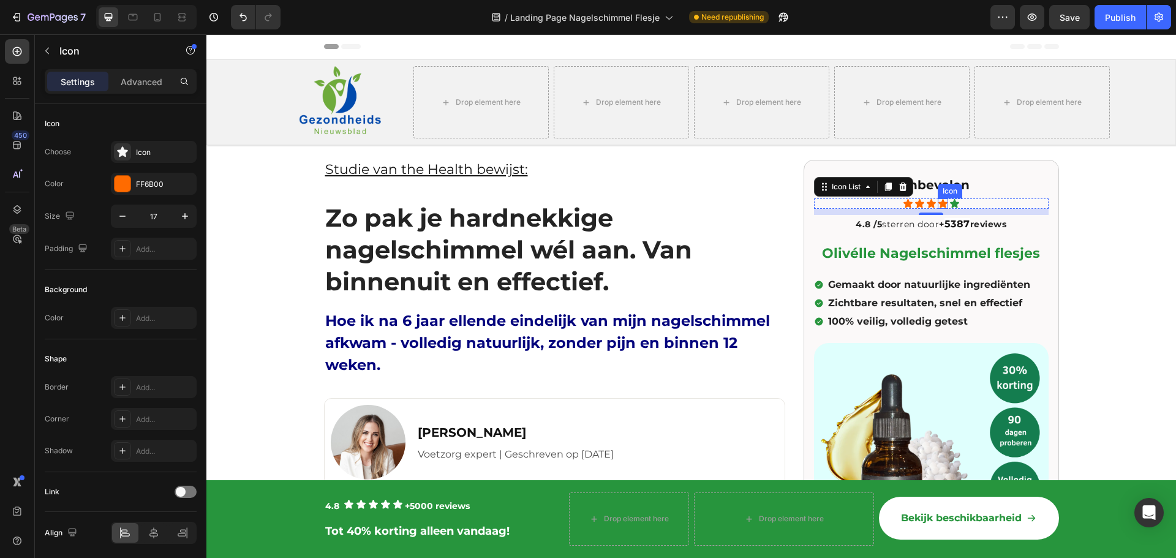
click at [940, 206] on div "Icon" at bounding box center [943, 204] width 10 height 10
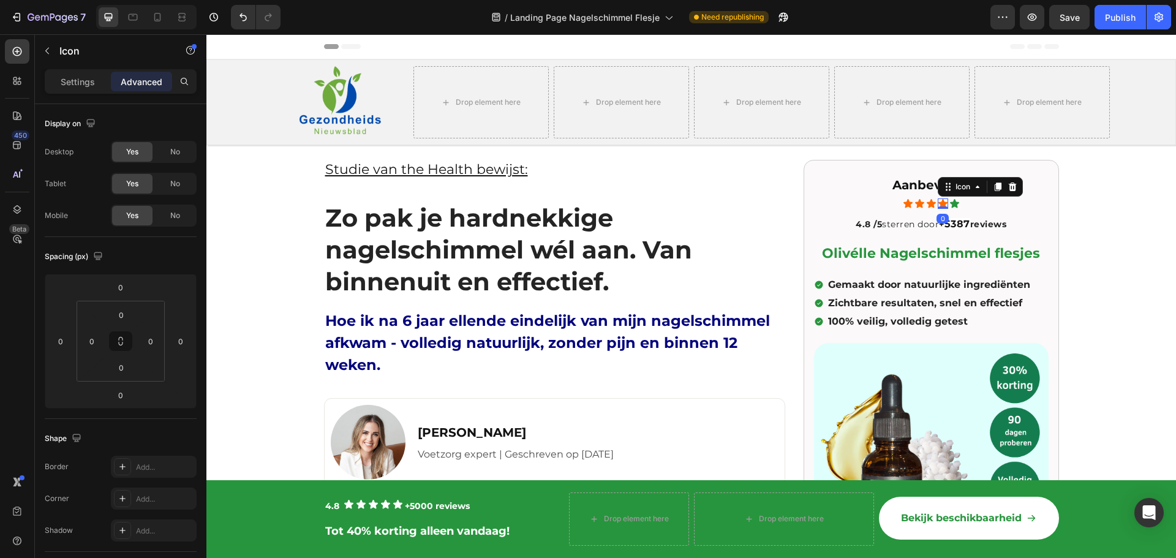
click at [938, 201] on icon at bounding box center [943, 204] width 10 height 10
click at [938, 202] on icon at bounding box center [943, 204] width 10 height 10
click at [939, 202] on icon at bounding box center [943, 203] width 9 height 9
click at [62, 121] on div "Display on" at bounding box center [71, 124] width 53 height 17
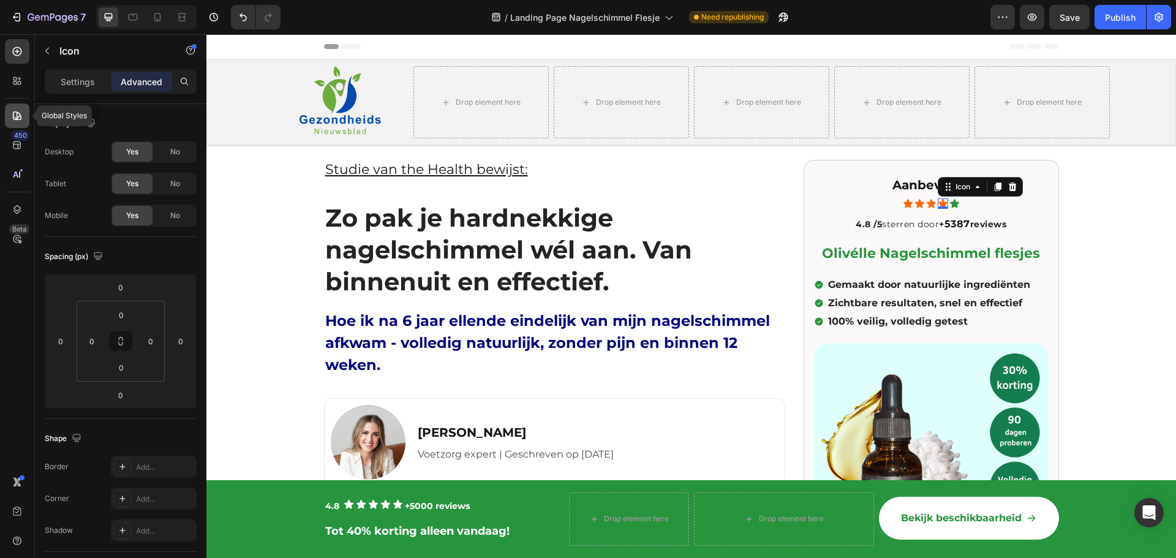
click at [22, 116] on icon at bounding box center [17, 116] width 12 height 12
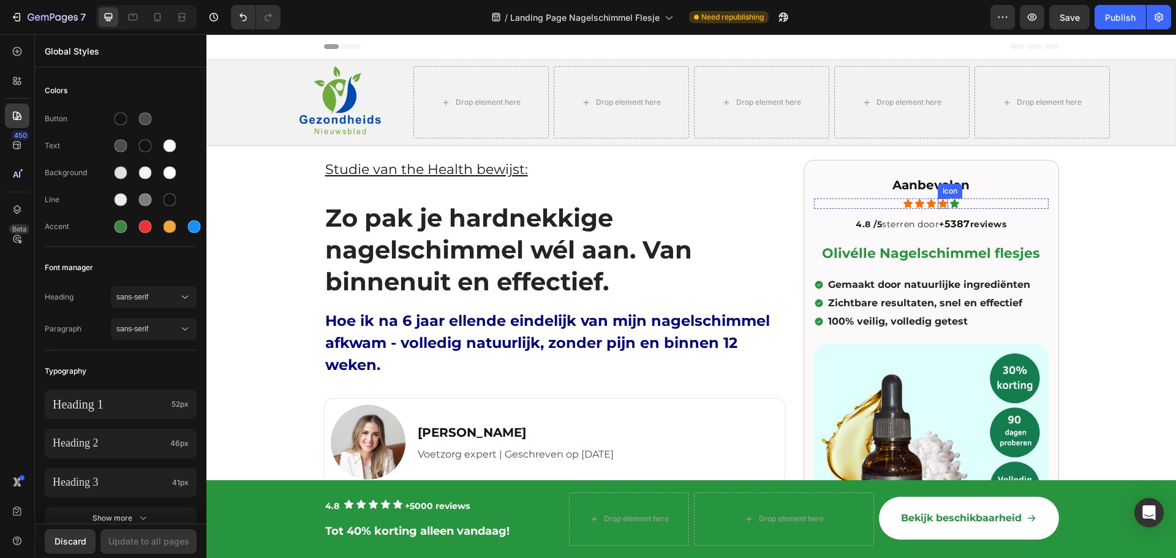
click at [939, 203] on icon at bounding box center [943, 203] width 9 height 9
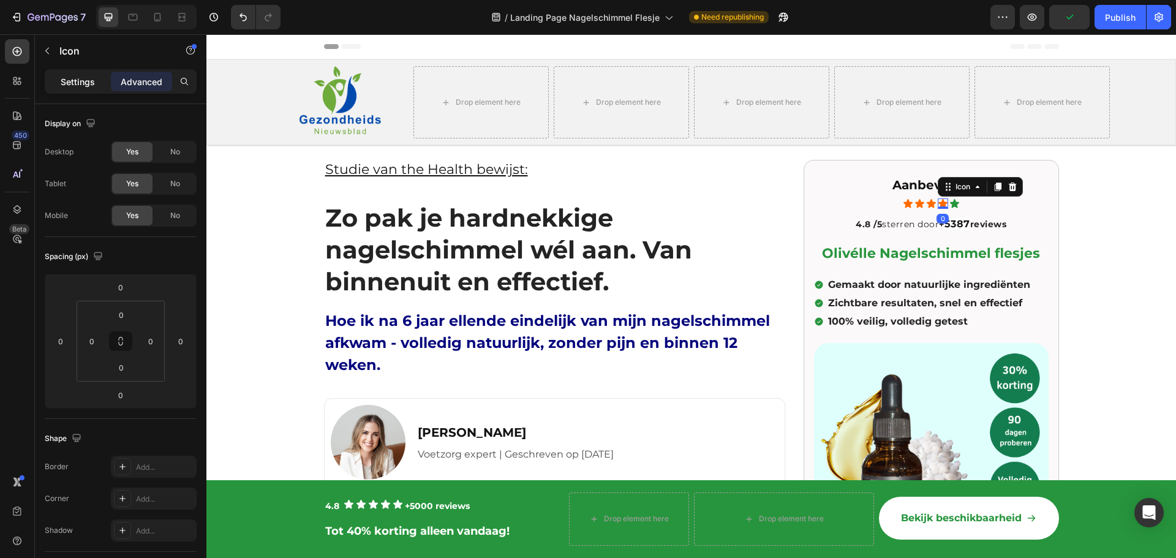
click at [105, 78] on div "Settings" at bounding box center [77, 82] width 61 height 20
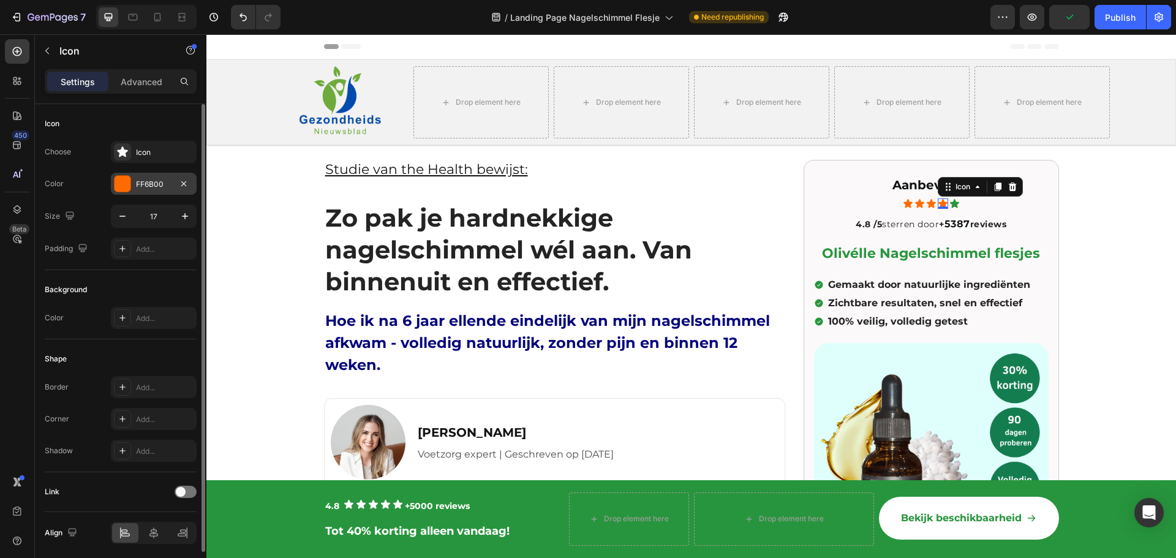
click at [123, 180] on div at bounding box center [123, 184] width 16 height 16
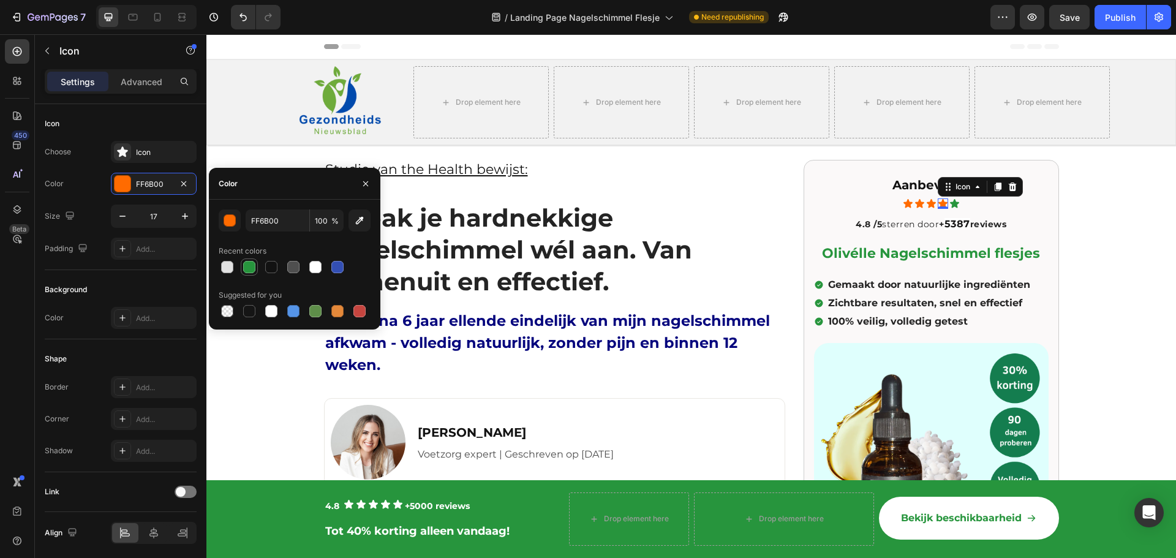
click at [247, 271] on div at bounding box center [249, 267] width 12 height 12
type input "27953D"
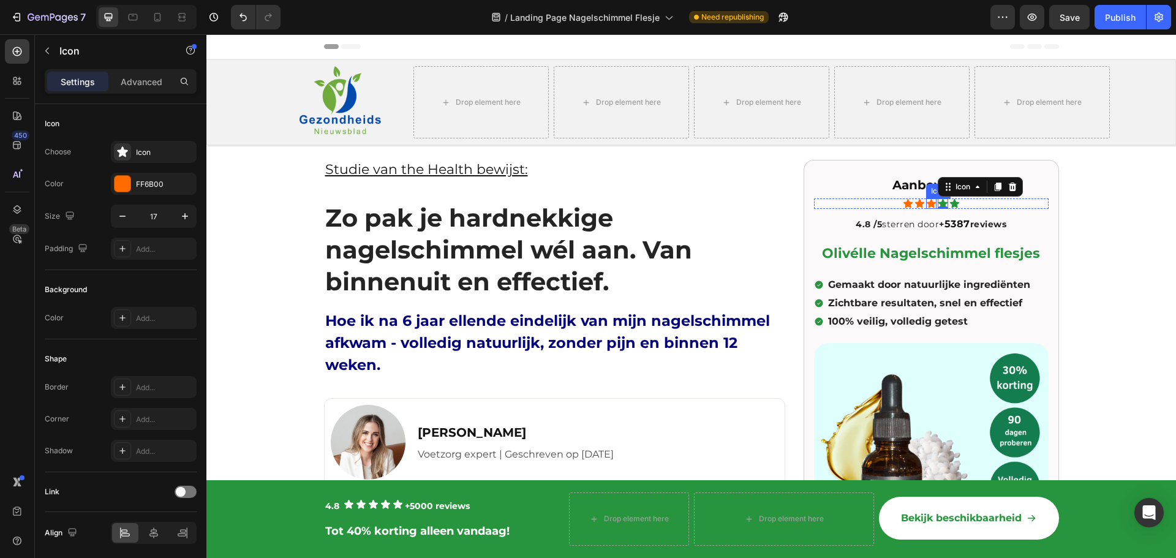
click at [931, 204] on div "Icon" at bounding box center [931, 204] width 10 height 10
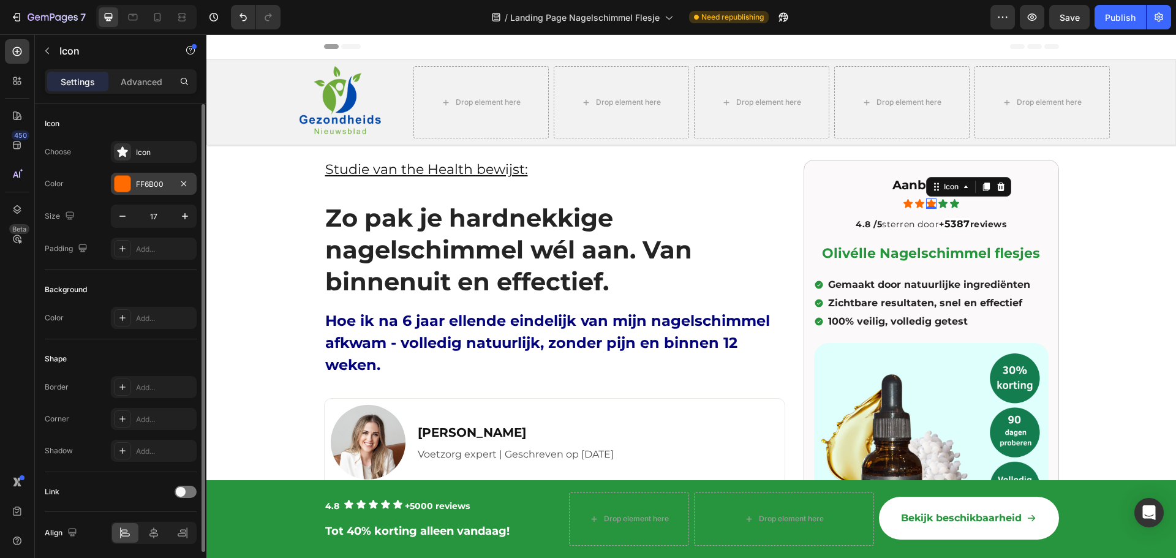
click at [127, 187] on div at bounding box center [123, 184] width 16 height 16
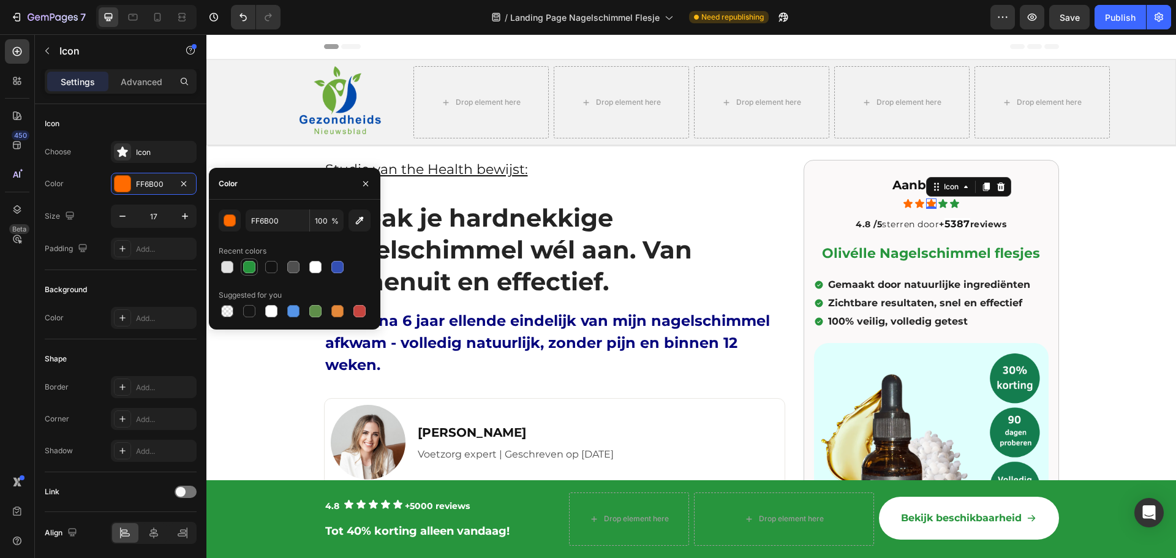
click at [246, 268] on div at bounding box center [249, 267] width 12 height 12
type input "27953D"
click at [917, 203] on icon at bounding box center [919, 203] width 9 height 9
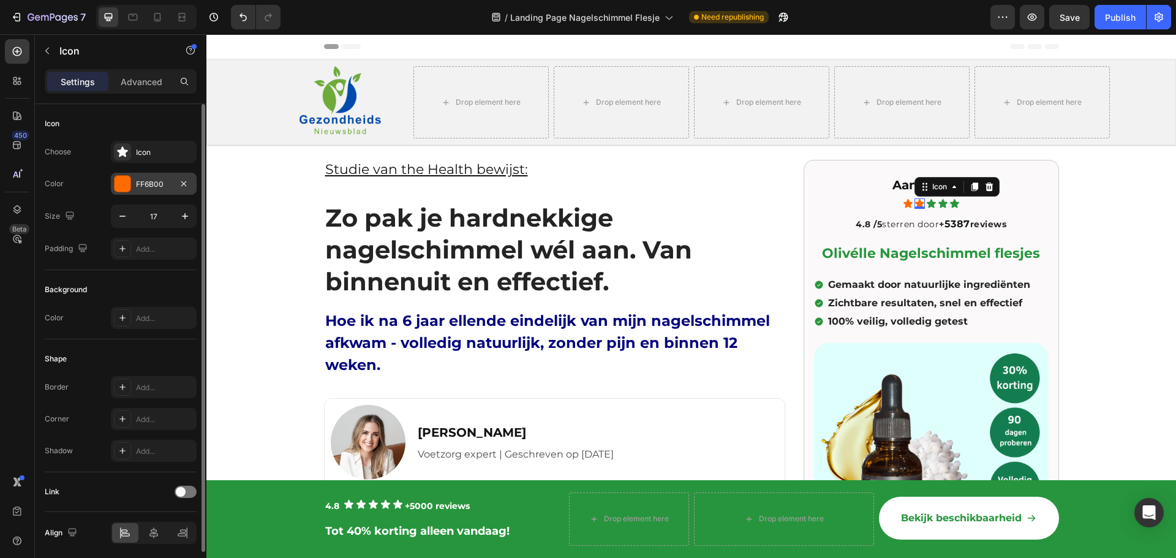
click at [120, 176] on div at bounding box center [123, 184] width 16 height 16
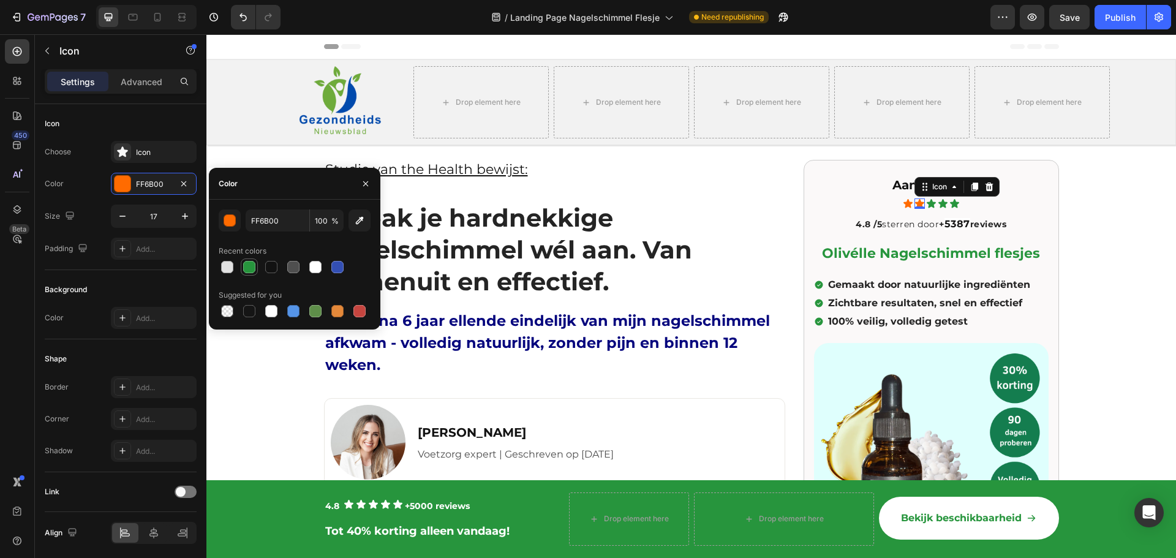
click at [250, 267] on div at bounding box center [249, 267] width 12 height 12
type input "27953D"
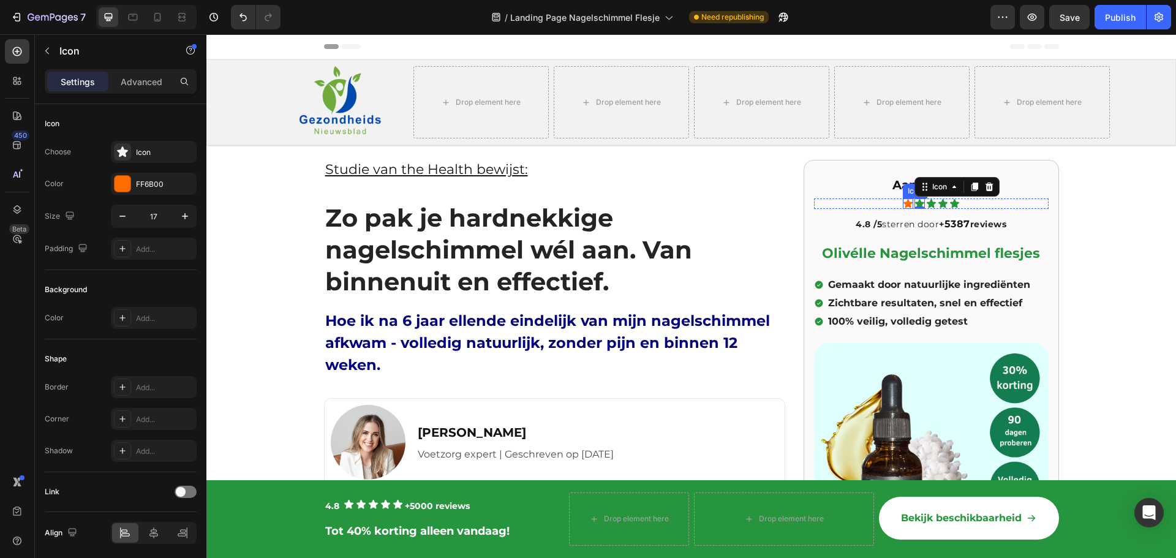
click at [904, 202] on icon at bounding box center [908, 203] width 9 height 9
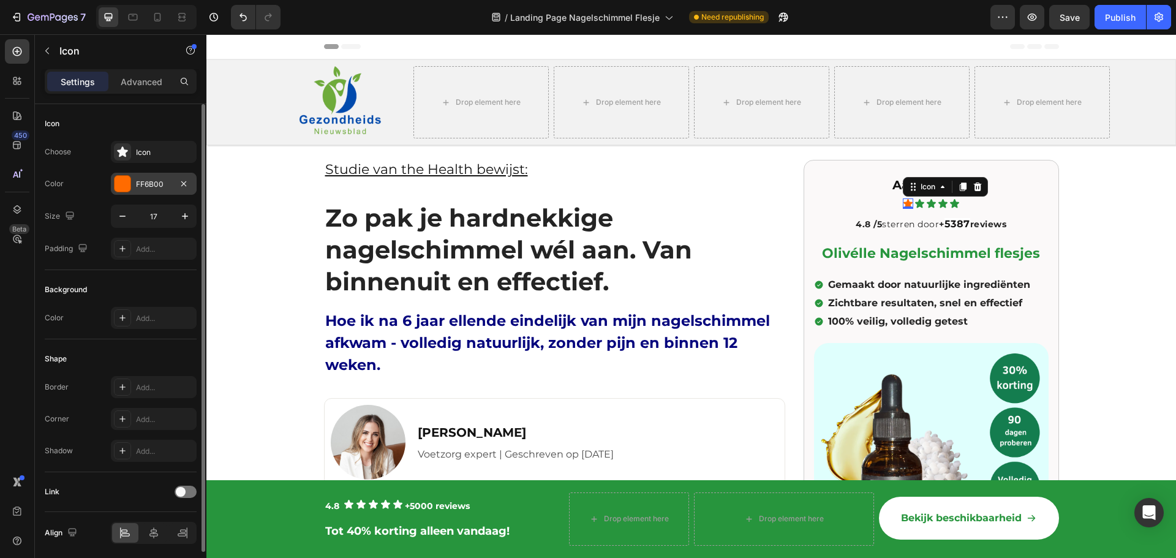
click at [120, 179] on div at bounding box center [123, 184] width 16 height 16
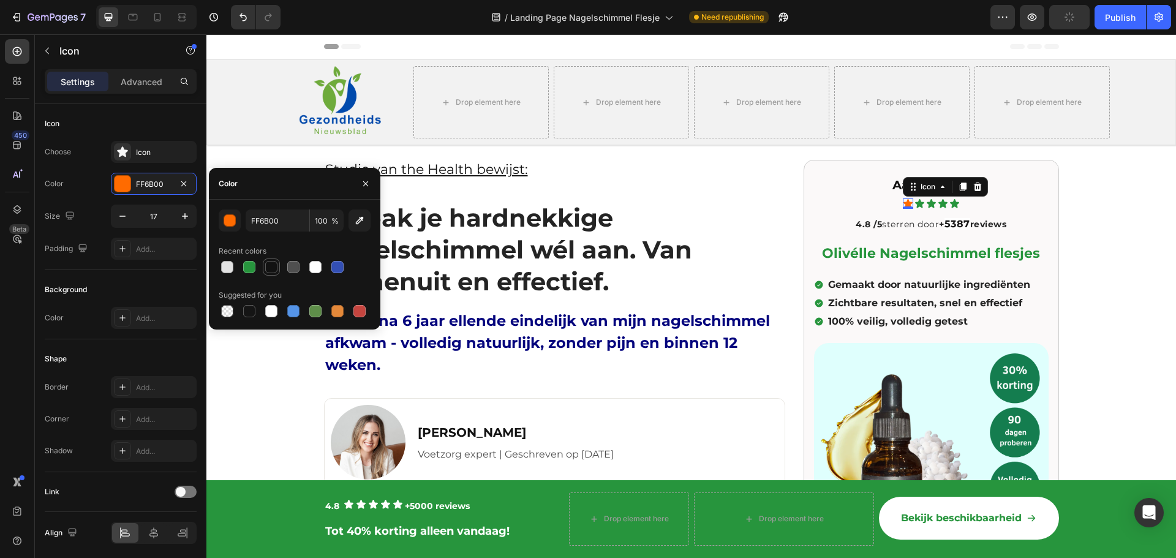
click at [249, 265] on div at bounding box center [249, 267] width 12 height 12
type input "27953D"
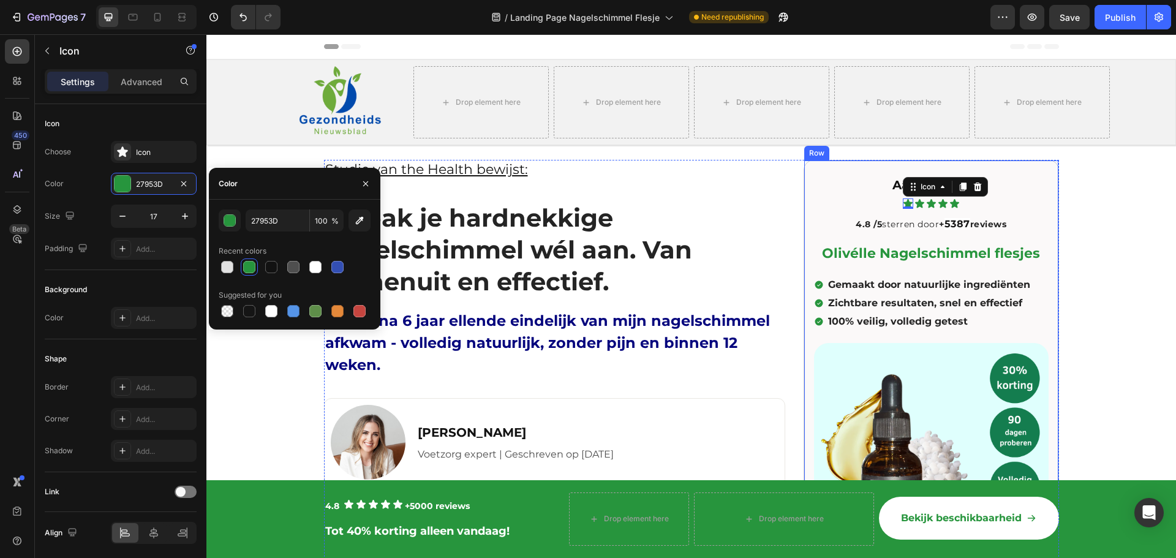
click at [1046, 226] on div "Aanbevolen Heading Icon 0 Icon Icon Icon Icon Icon List 4.8 /5 sterren door + 5…" at bounding box center [931, 416] width 255 height 512
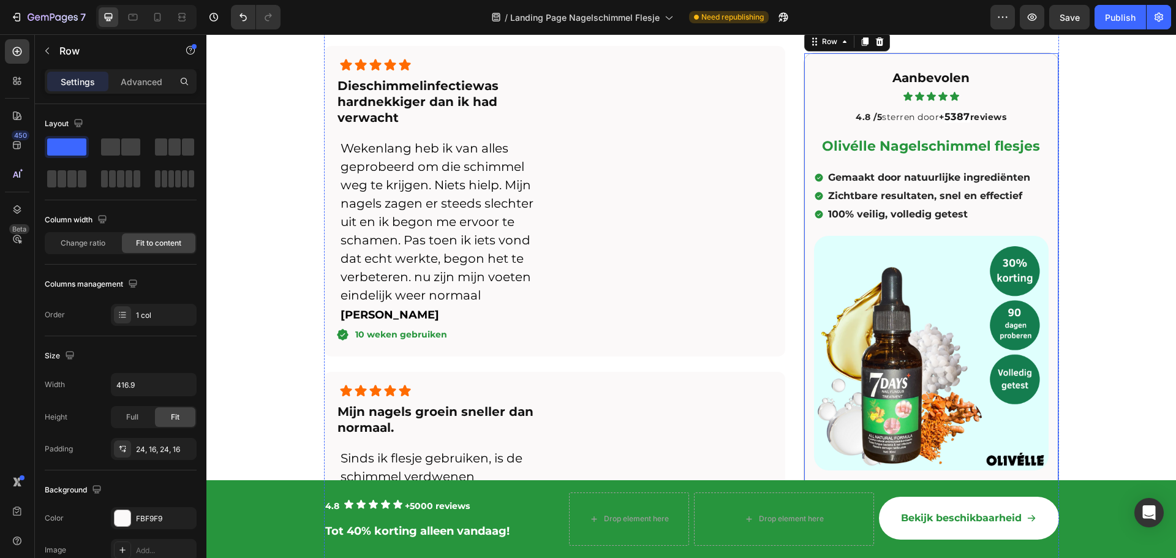
scroll to position [4105, 0]
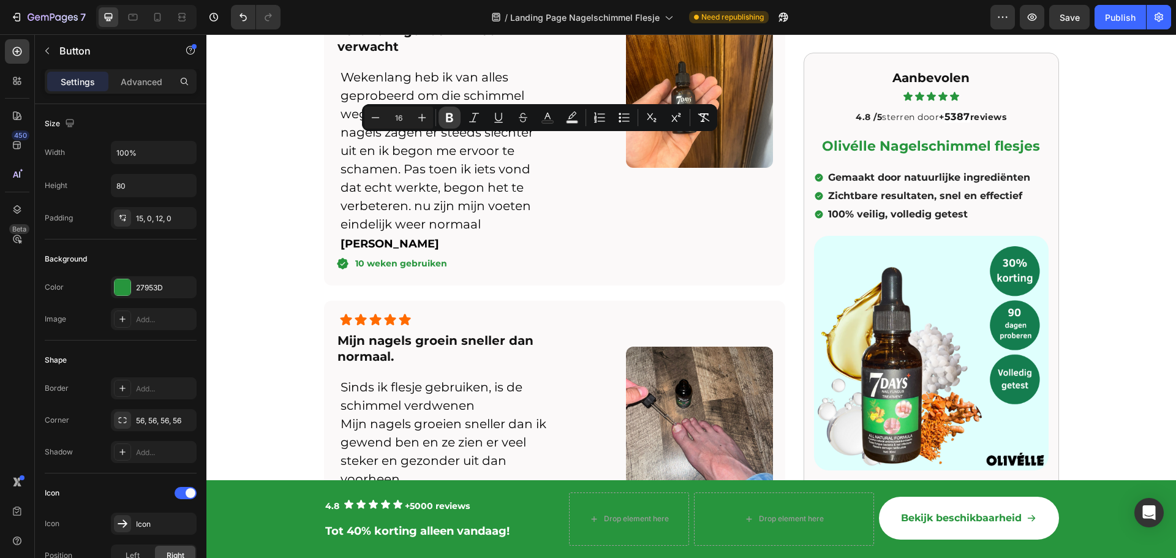
click at [452, 123] on icon "Editor contextual toolbar" at bounding box center [450, 118] width 12 height 12
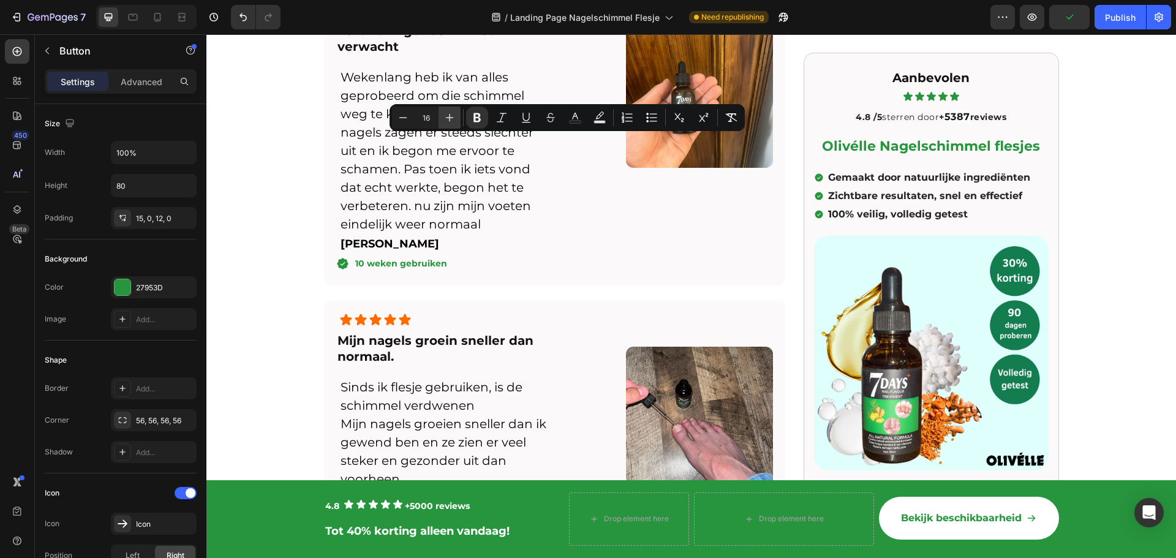
click at [452, 119] on icon "Editor contextual toolbar" at bounding box center [450, 118] width 12 height 12
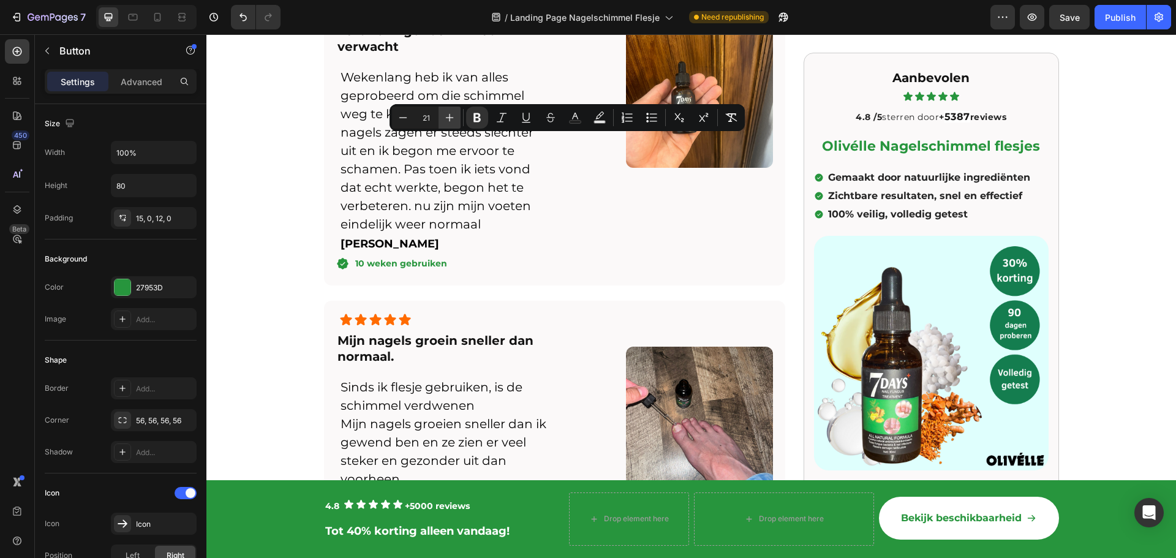
click at [452, 119] on icon "Editor contextual toolbar" at bounding box center [450, 118] width 12 height 12
type input "16"
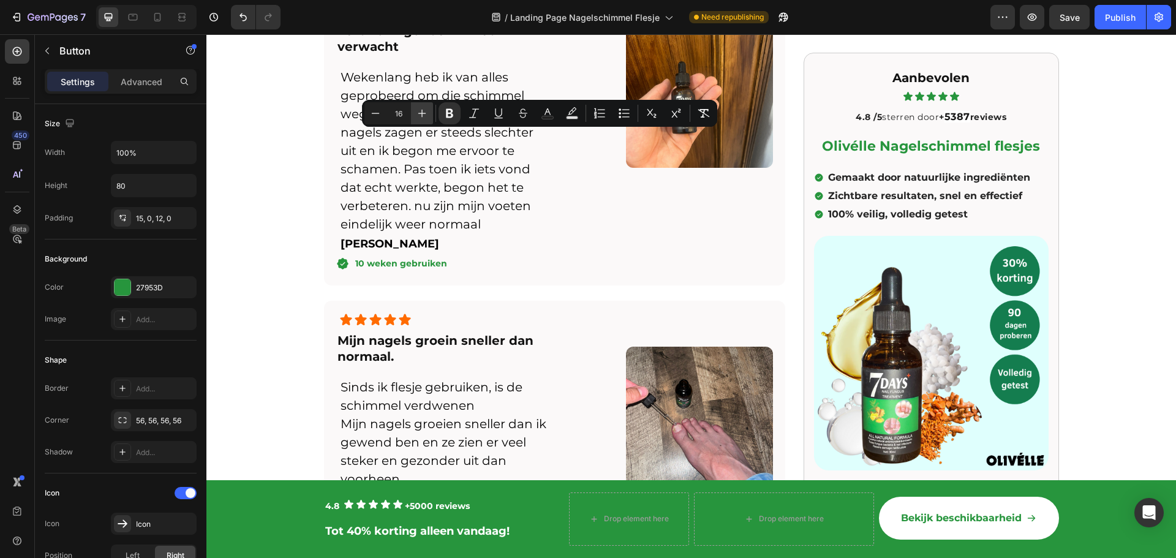
click at [430, 121] on button "Plus" at bounding box center [422, 113] width 22 height 22
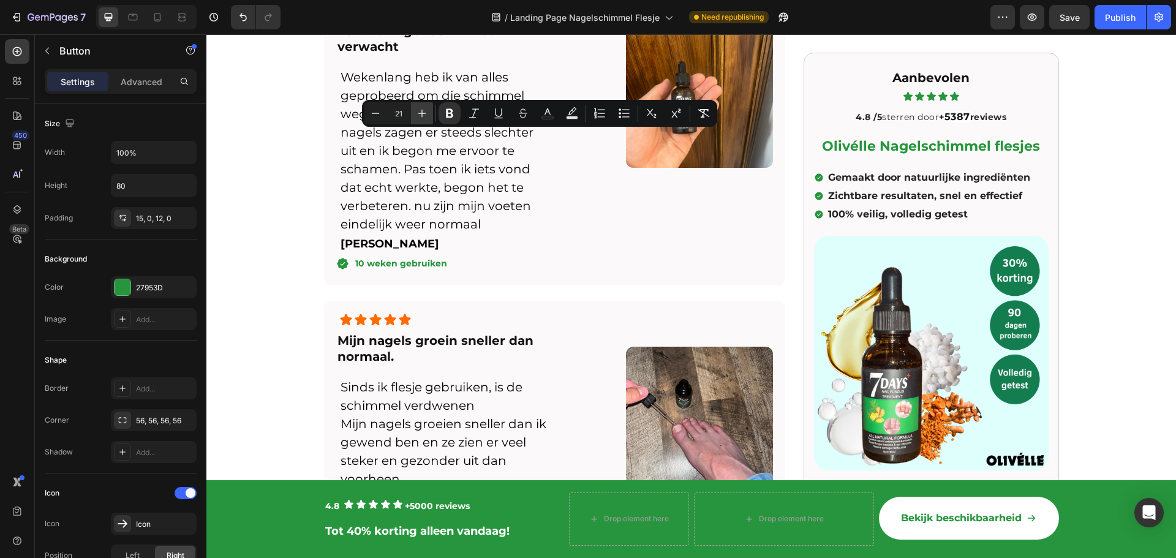
click at [430, 121] on button "Plus" at bounding box center [422, 113] width 22 height 22
type input "22"
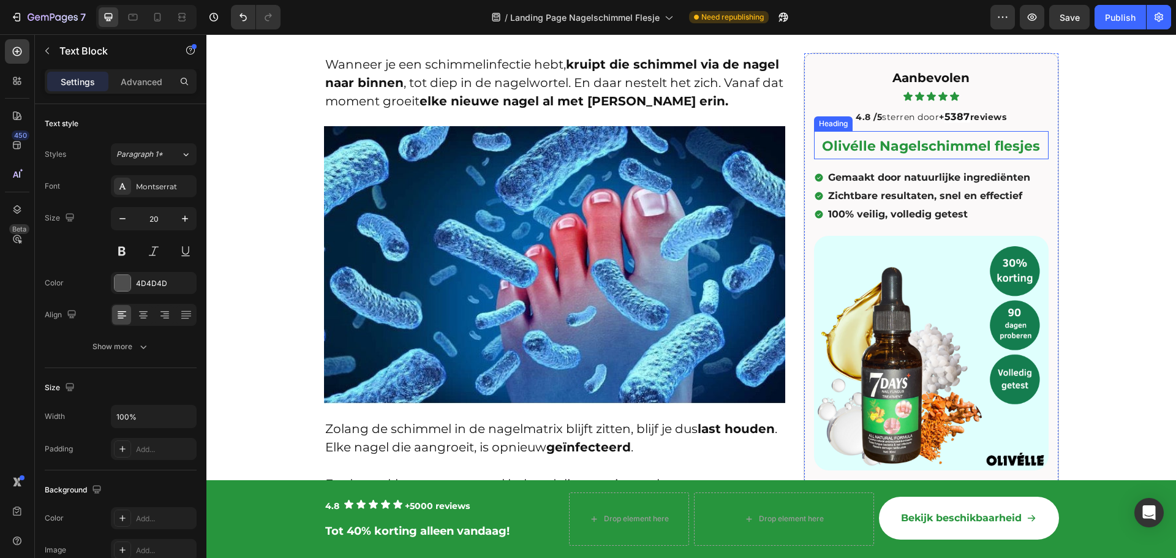
scroll to position [2052, 0]
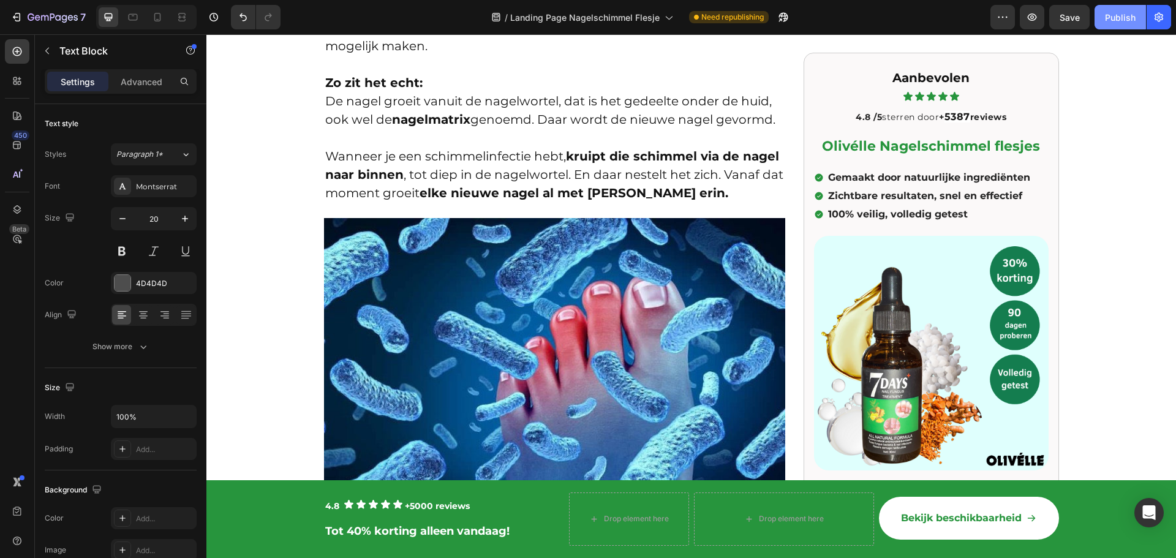
click at [1125, 25] on button "Publish" at bounding box center [1120, 17] width 51 height 25
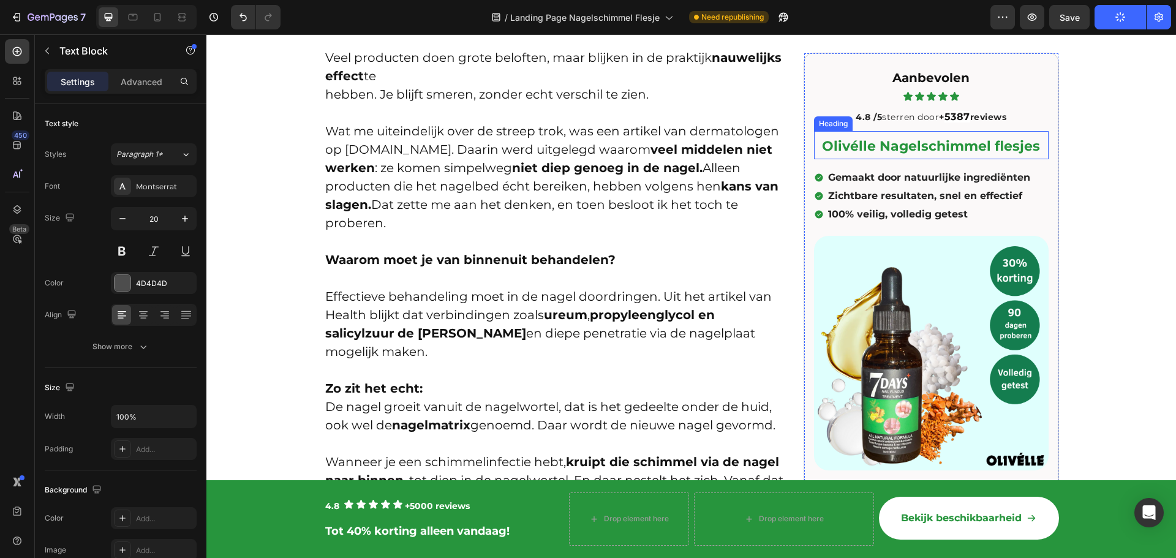
scroll to position [1745, 0]
click at [952, 116] on strong "5387" at bounding box center [958, 117] width 26 height 12
click at [962, 114] on strong "5387" at bounding box center [958, 117] width 26 height 12
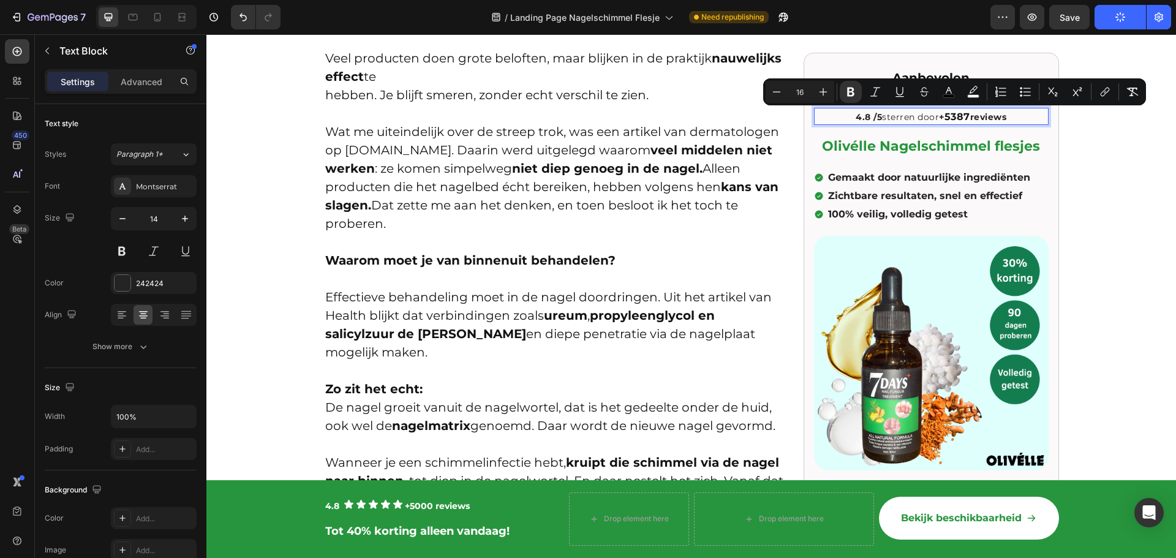
copy strong "5387"
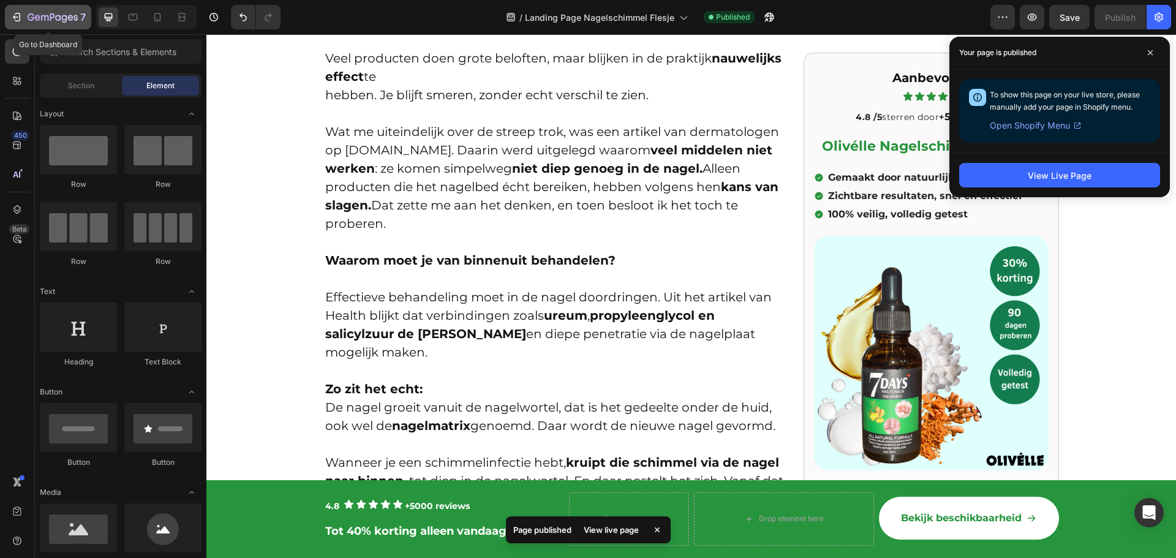
click at [41, 17] on icon "button" at bounding box center [44, 18] width 7 height 6
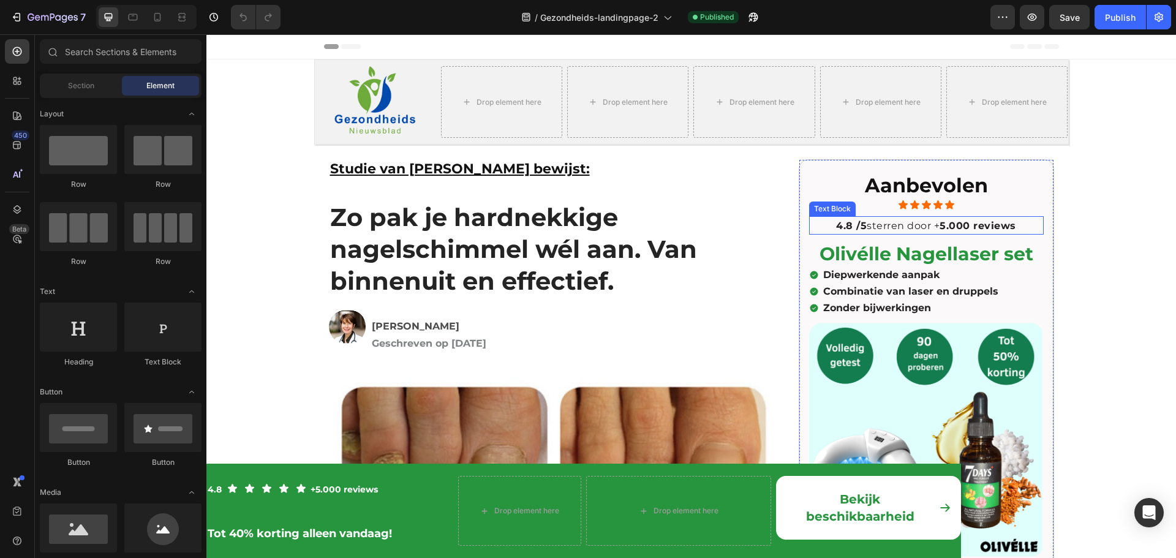
click at [959, 222] on strong "5.000 reviews" at bounding box center [978, 226] width 77 height 12
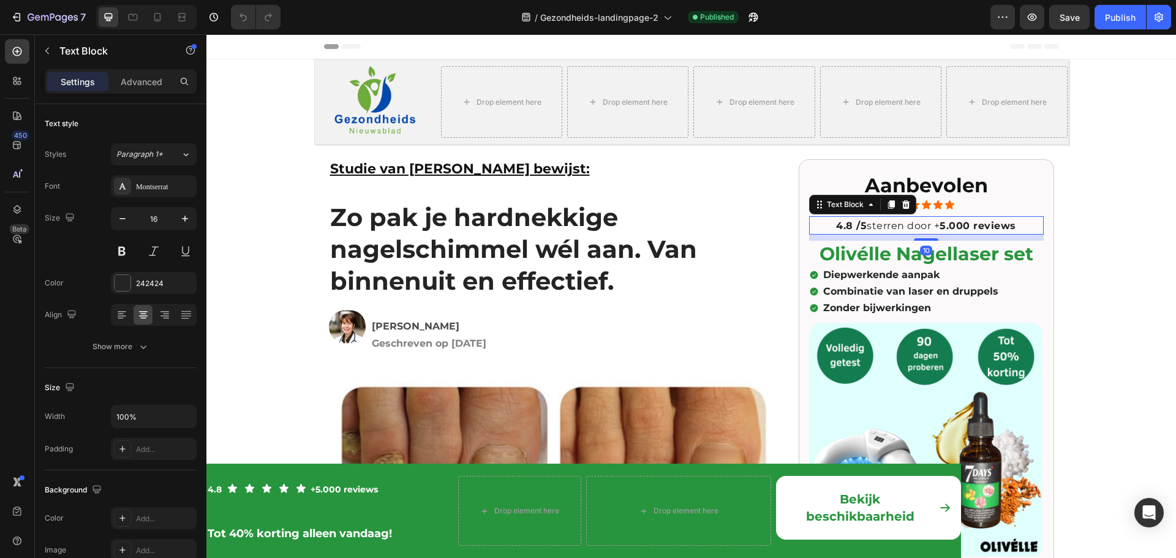
click at [959, 222] on strong "5.000 reviews" at bounding box center [978, 226] width 77 height 12
click at [944, 224] on strong "5387" at bounding box center [957, 226] width 26 height 12
click at [935, 224] on p "4.8 /5 sterren door + 5387 reviews" at bounding box center [927, 226] width 232 height 15
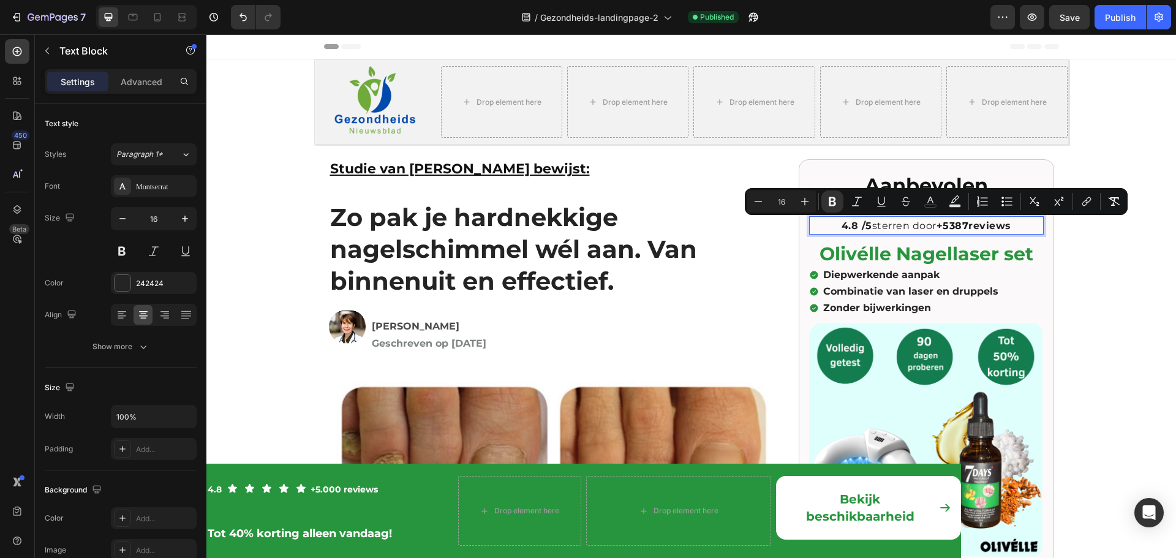
click at [947, 227] on strong "5387" at bounding box center [956, 226] width 26 height 12
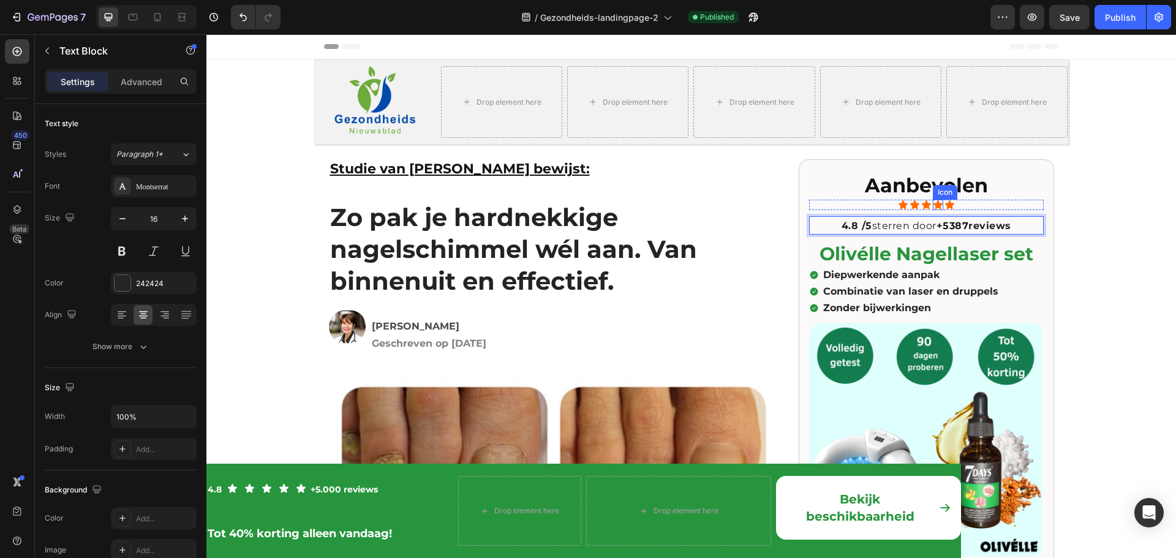
click at [936, 208] on icon at bounding box center [938, 204] width 9 height 9
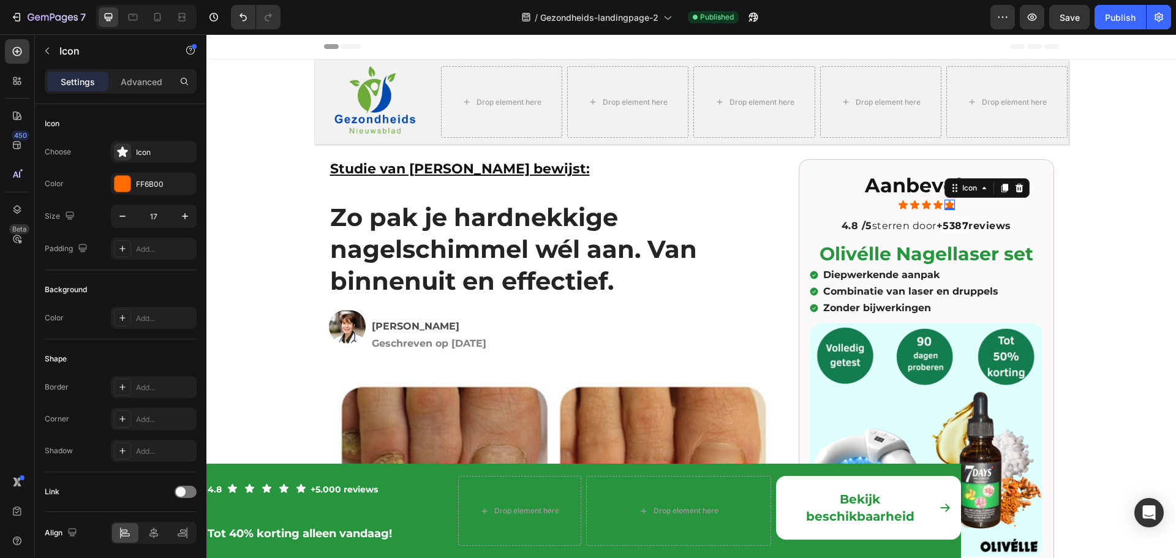
click at [945, 206] on div "Icon 0" at bounding box center [950, 205] width 10 height 10
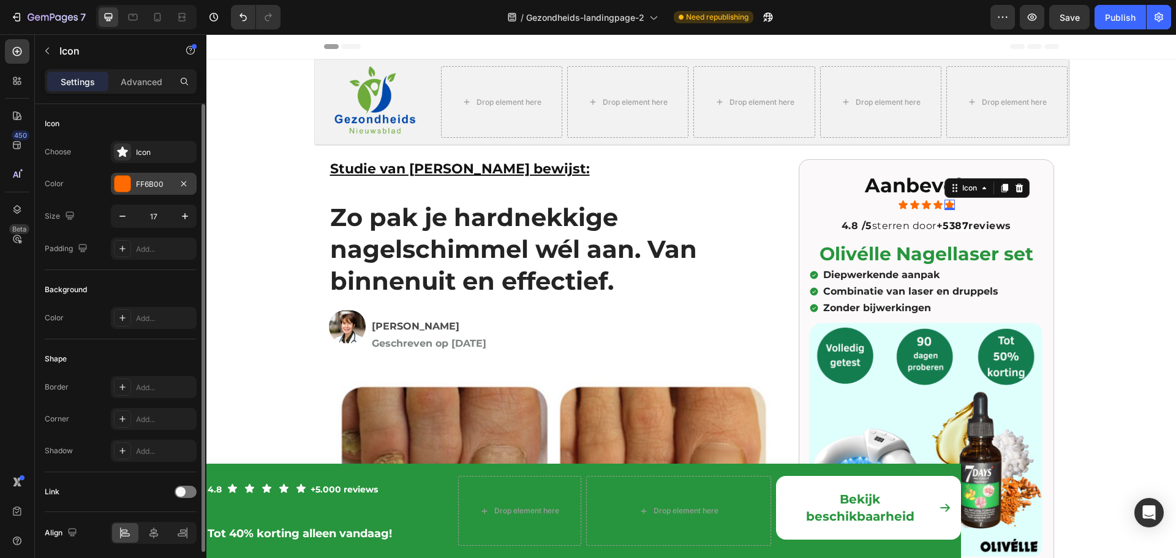
click at [131, 181] on div "FF6B00" at bounding box center [154, 184] width 86 height 22
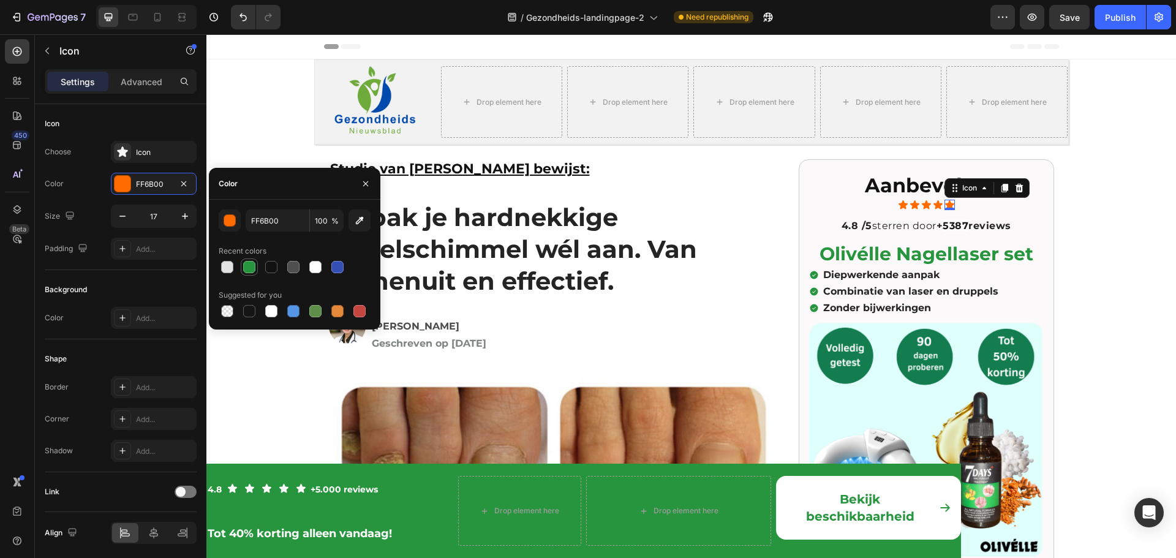
click at [246, 270] on div at bounding box center [249, 267] width 12 height 12
type input "27953D"
click at [934, 204] on icon at bounding box center [938, 204] width 9 height 9
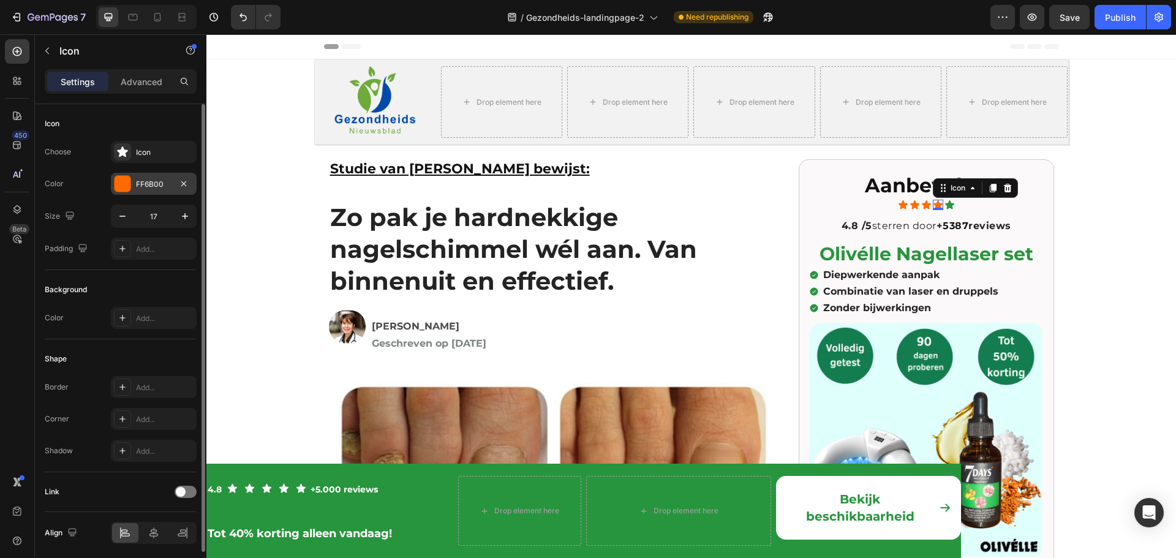
click at [135, 184] on div "FF6B00" at bounding box center [154, 184] width 86 height 22
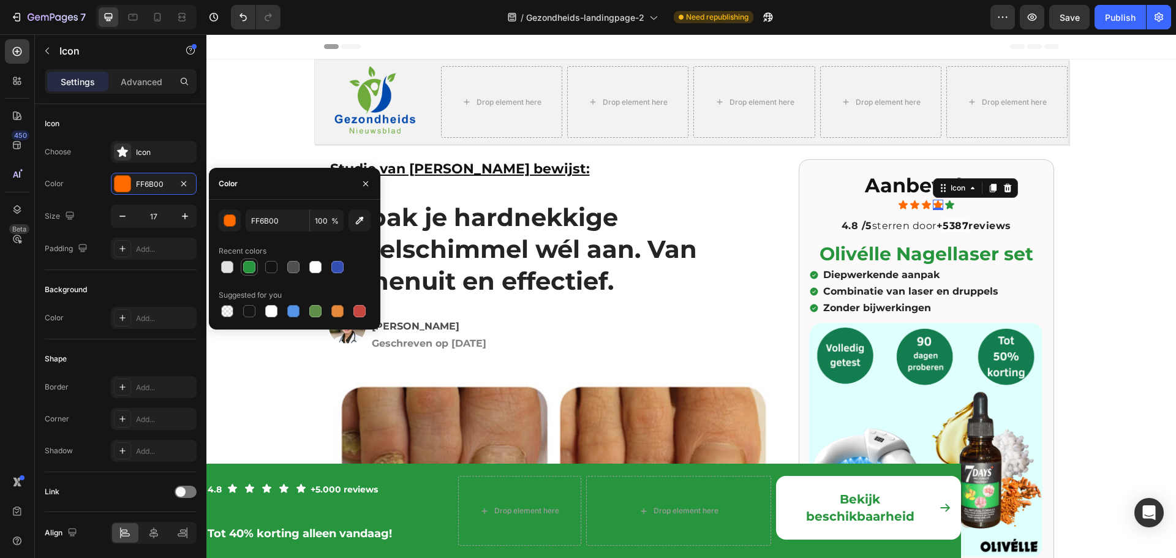
click at [253, 269] on div at bounding box center [249, 267] width 12 height 12
type input "27953D"
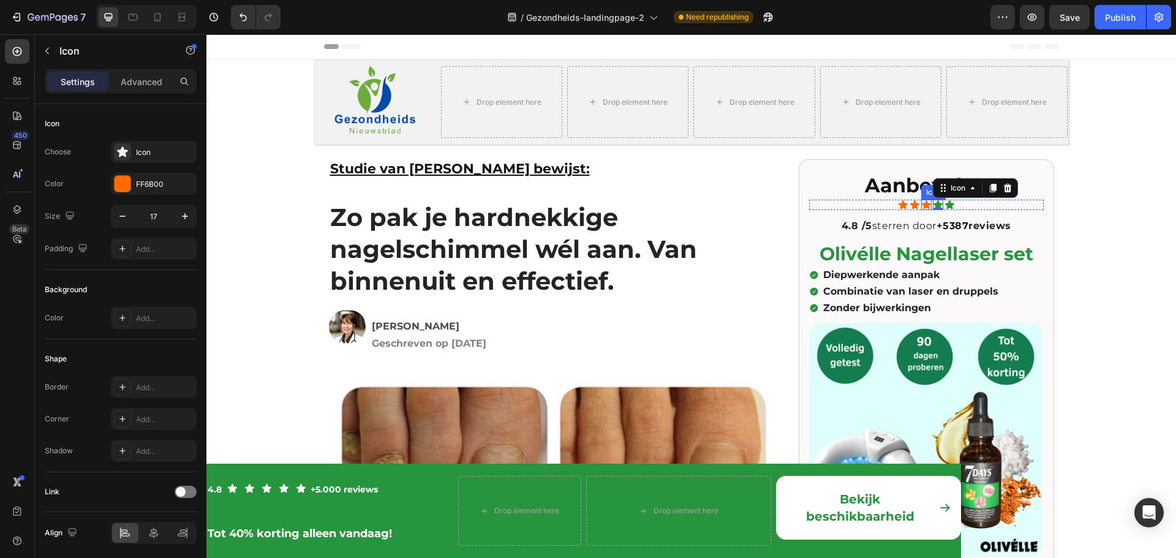
click at [923, 202] on icon at bounding box center [926, 205] width 10 height 10
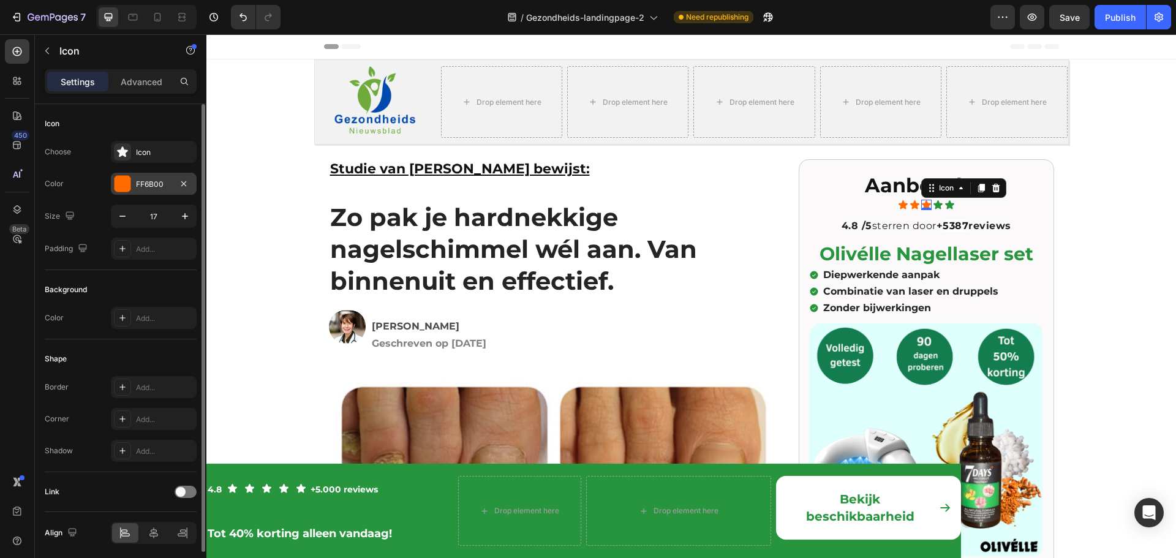
click at [120, 183] on div at bounding box center [123, 184] width 16 height 16
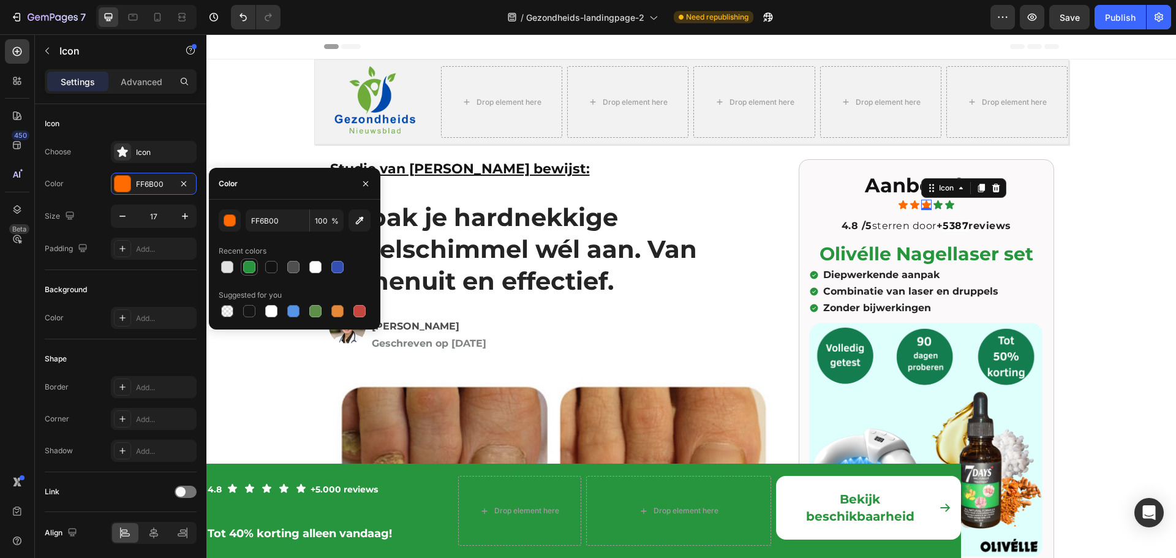
click at [246, 271] on div at bounding box center [249, 267] width 12 height 12
type input "27953D"
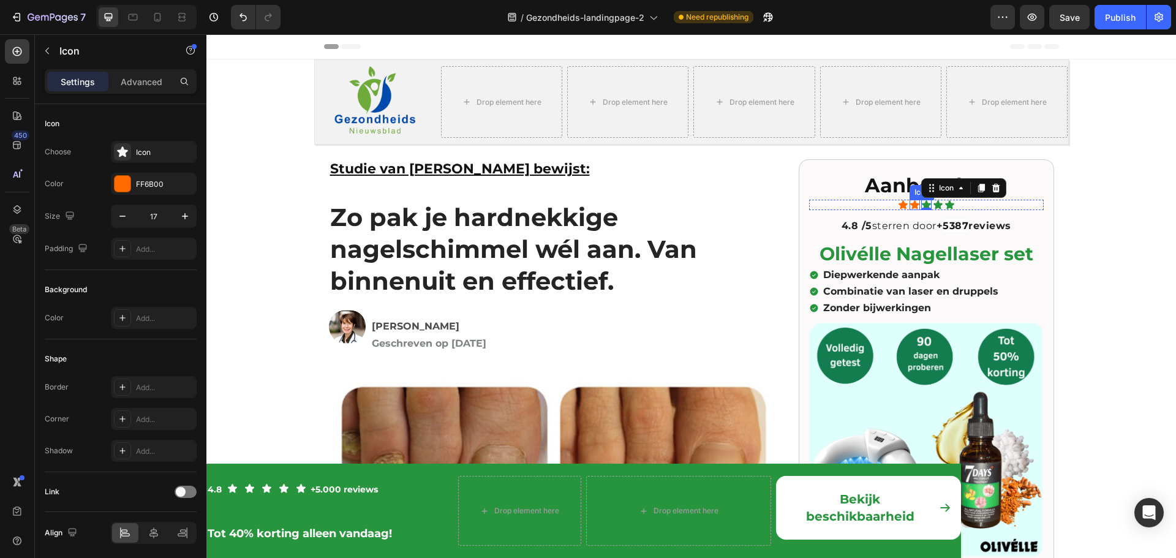
click at [912, 206] on div "Icon" at bounding box center [915, 205] width 10 height 10
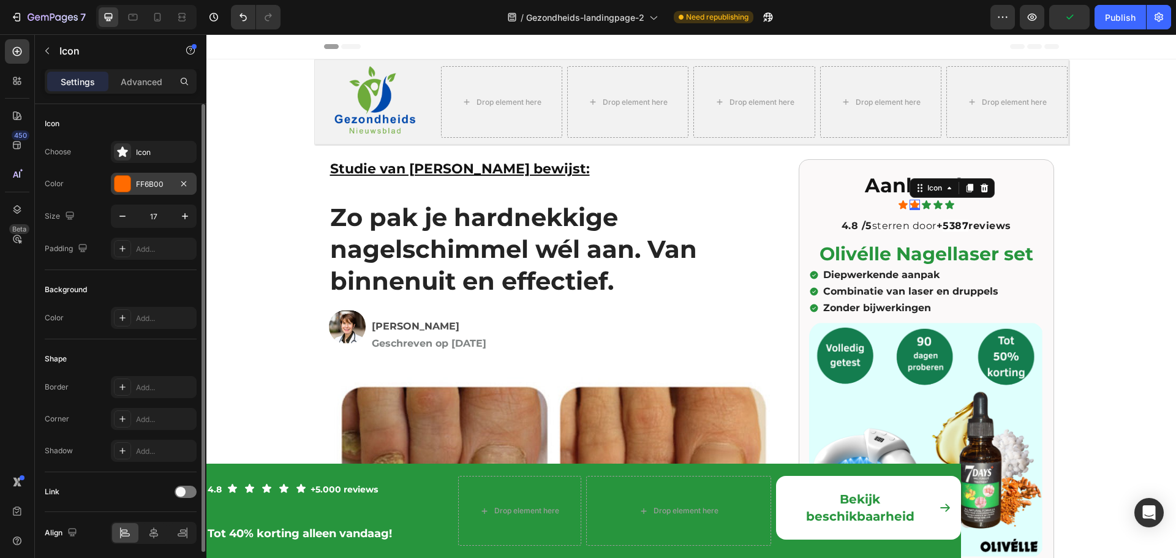
click at [126, 184] on div at bounding box center [123, 184] width 16 height 16
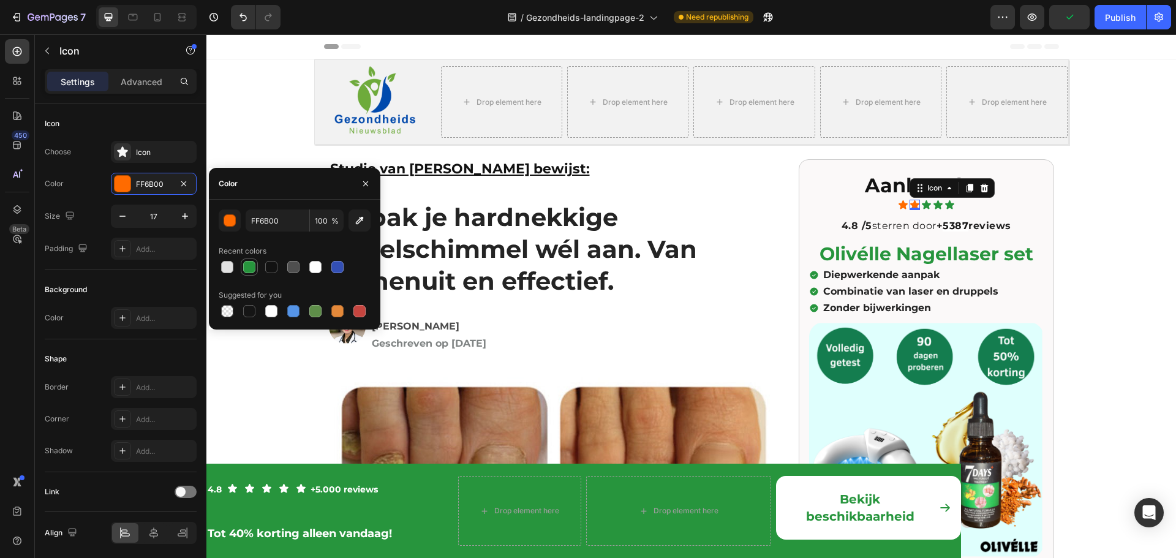
click at [245, 264] on div at bounding box center [249, 267] width 12 height 12
type input "27953D"
click at [901, 203] on icon at bounding box center [903, 205] width 10 height 10
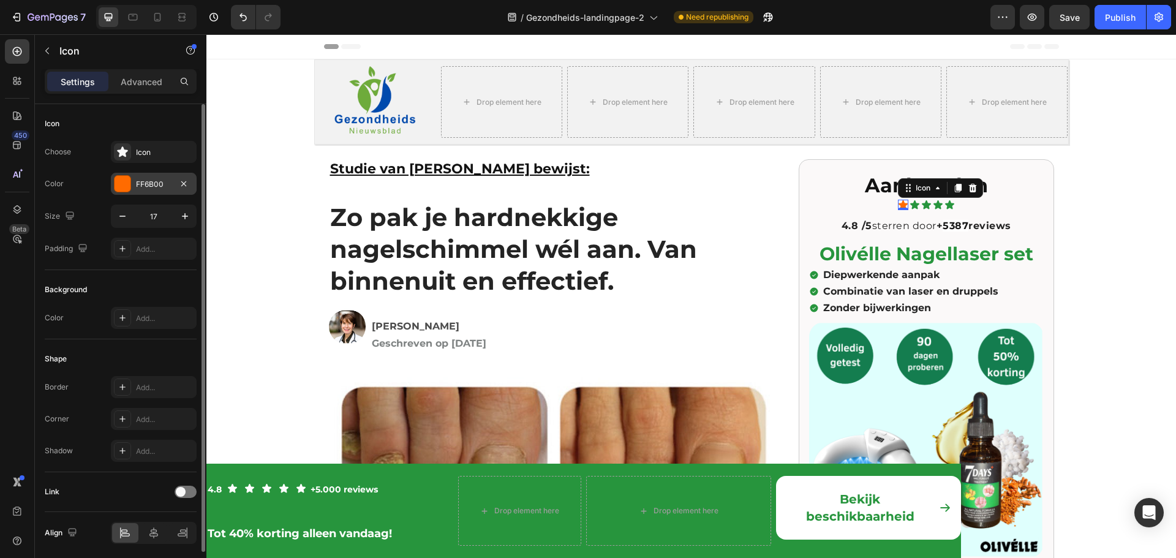
drag, startPoint x: 134, startPoint y: 186, endPoint x: 155, endPoint y: 214, distance: 35.4
click at [133, 186] on div "FF6B00" at bounding box center [154, 184] width 86 height 22
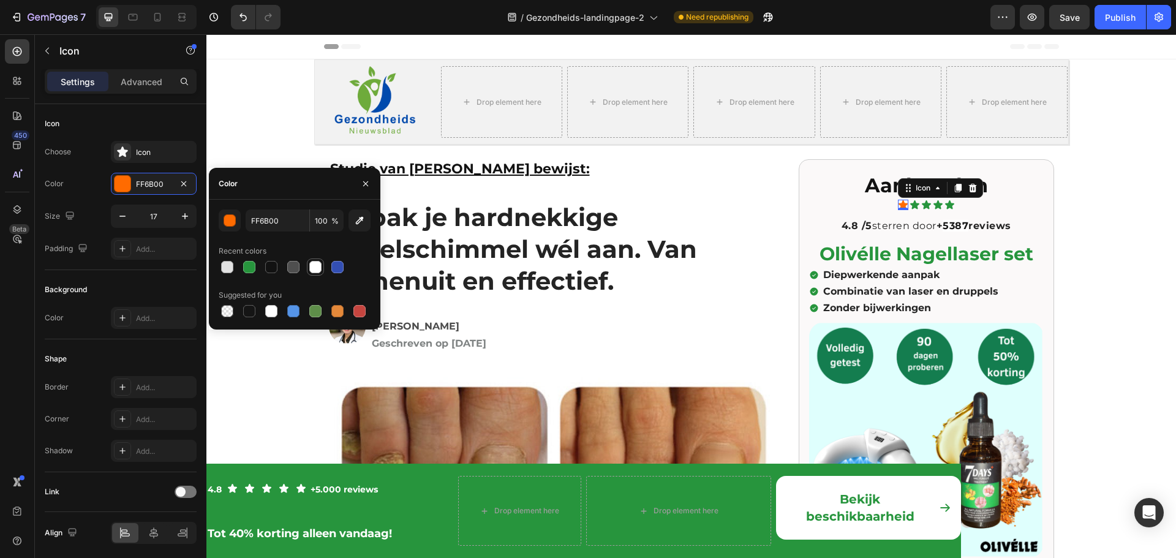
drag, startPoint x: 252, startPoint y: 263, endPoint x: 317, endPoint y: 262, distance: 65.0
click at [251, 263] on div at bounding box center [249, 267] width 12 height 12
type input "27953D"
click at [1135, 19] on div "Publish" at bounding box center [1120, 17] width 31 height 13
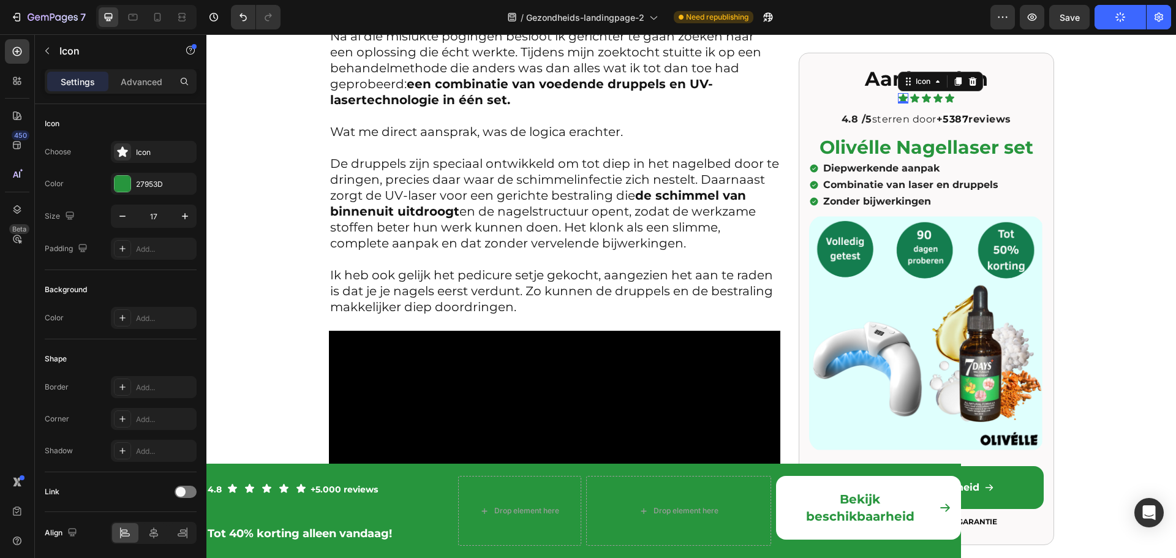
scroll to position [2083, 0]
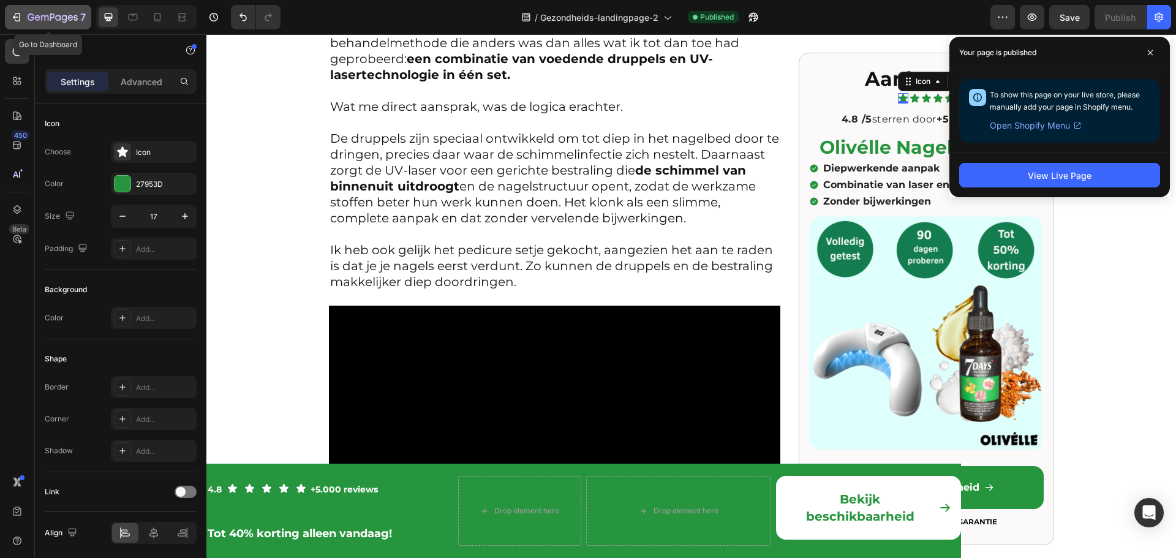
click at [37, 13] on icon "button" at bounding box center [53, 18] width 50 height 10
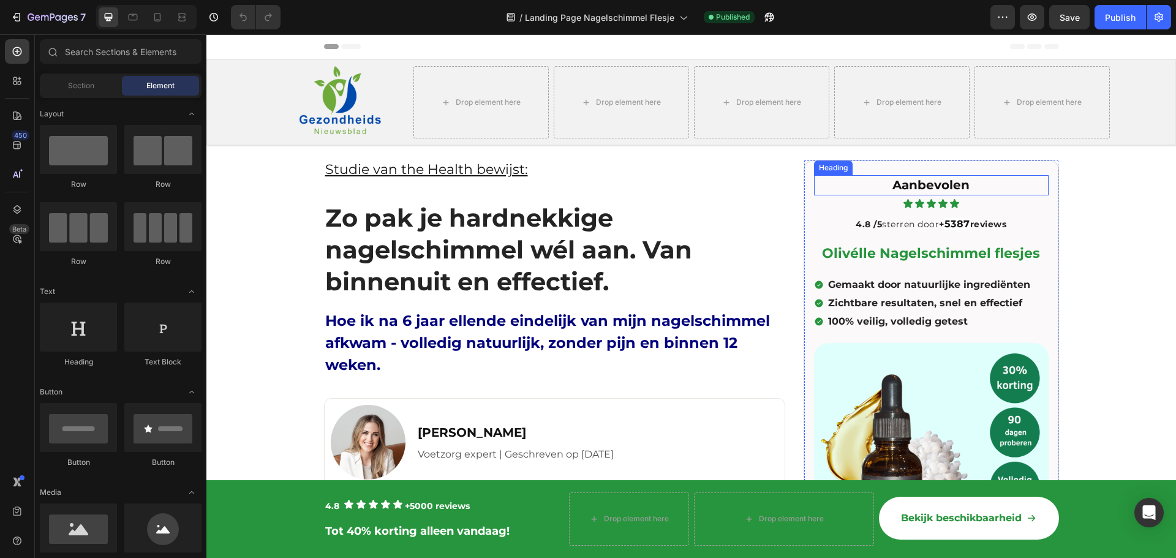
click at [913, 184] on span "Aanbevolen" at bounding box center [931, 185] width 77 height 15
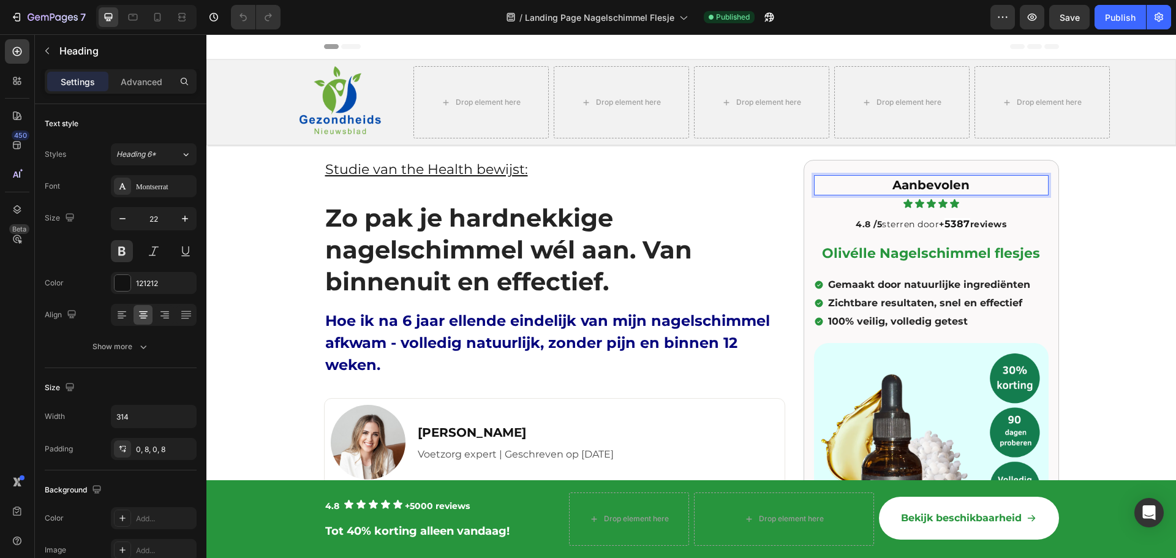
click at [915, 183] on span "Aanbevolen" at bounding box center [931, 185] width 77 height 15
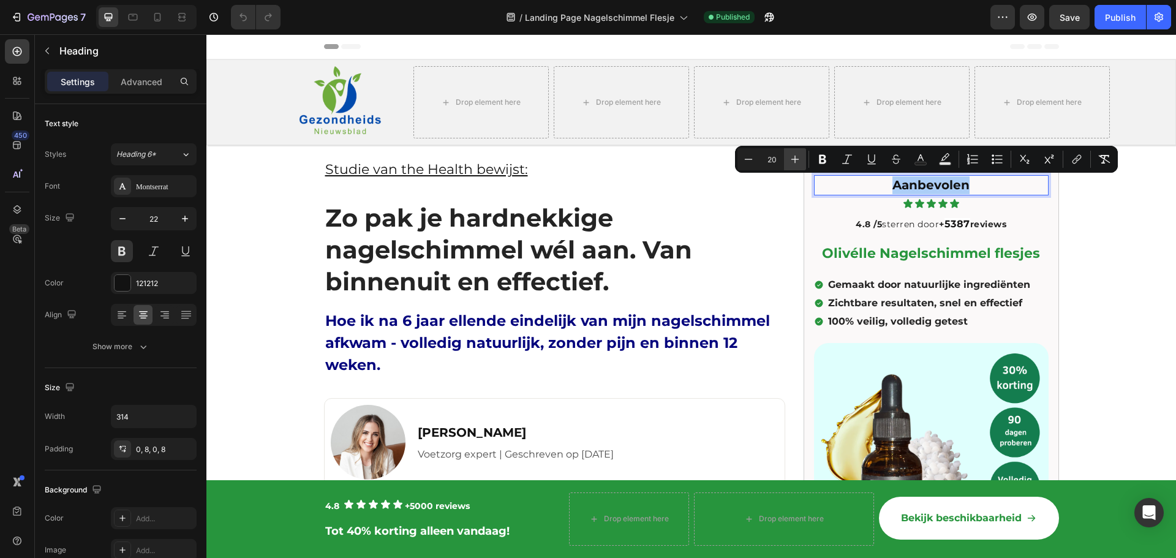
click at [798, 161] on icon "Editor contextual toolbar" at bounding box center [795, 159] width 12 height 12
click at [796, 161] on icon "Editor contextual toolbar" at bounding box center [795, 159] width 12 height 12
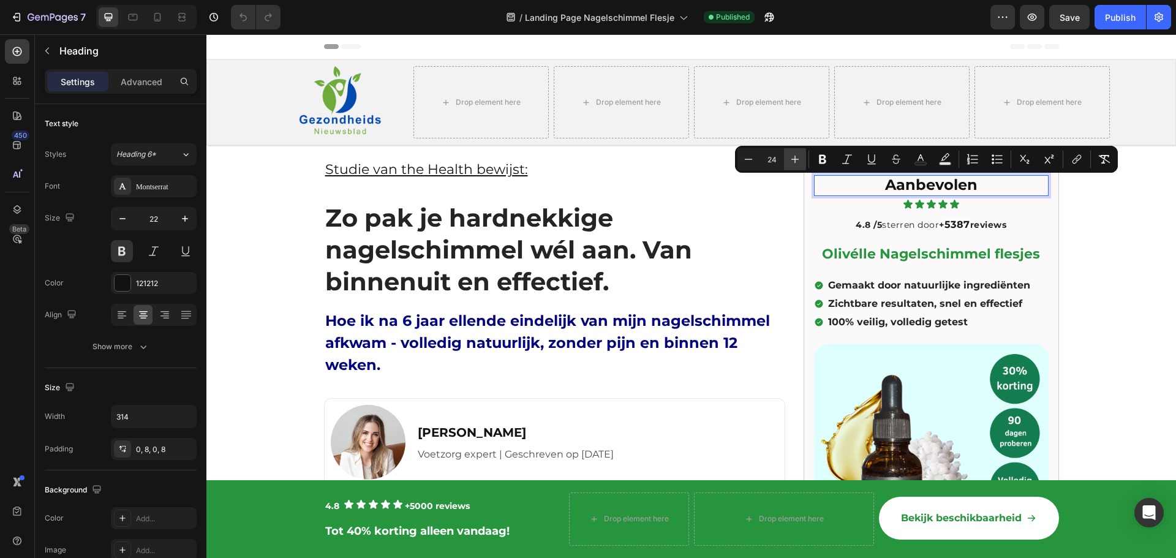
type input "25"
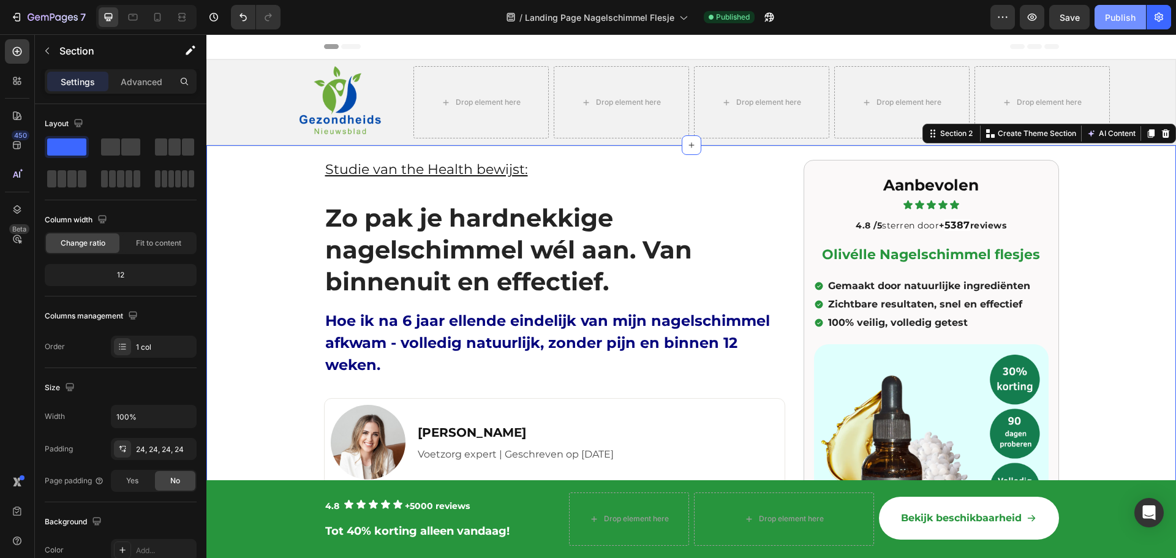
click at [1119, 11] on div "Publish" at bounding box center [1120, 17] width 31 height 13
